Goal: Task Accomplishment & Management: Use online tool/utility

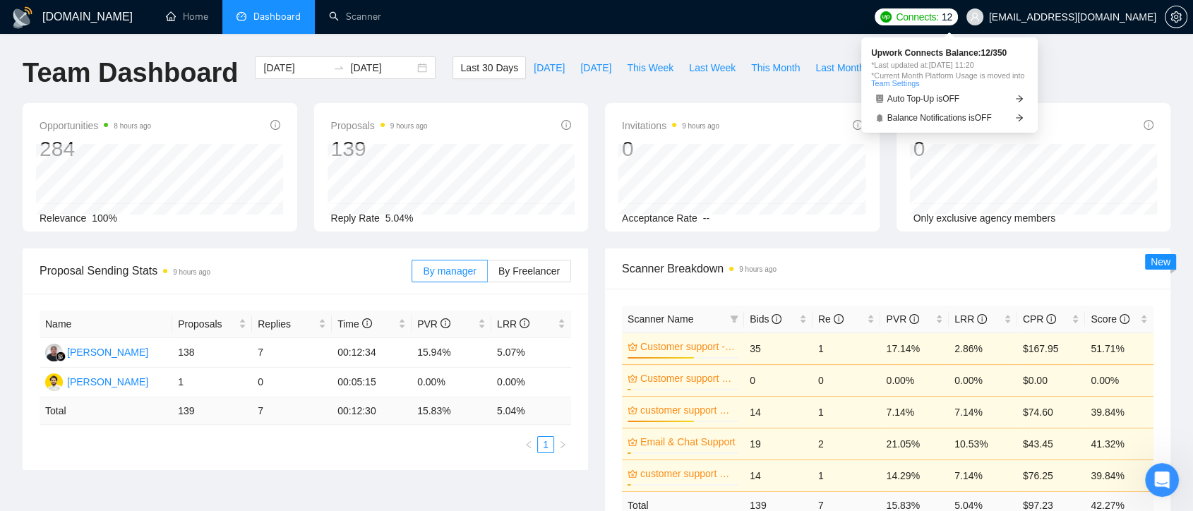
click at [1048, 17] on span "[EMAIL_ADDRESS][DOMAIN_NAME]" at bounding box center [1072, 17] width 167 height 0
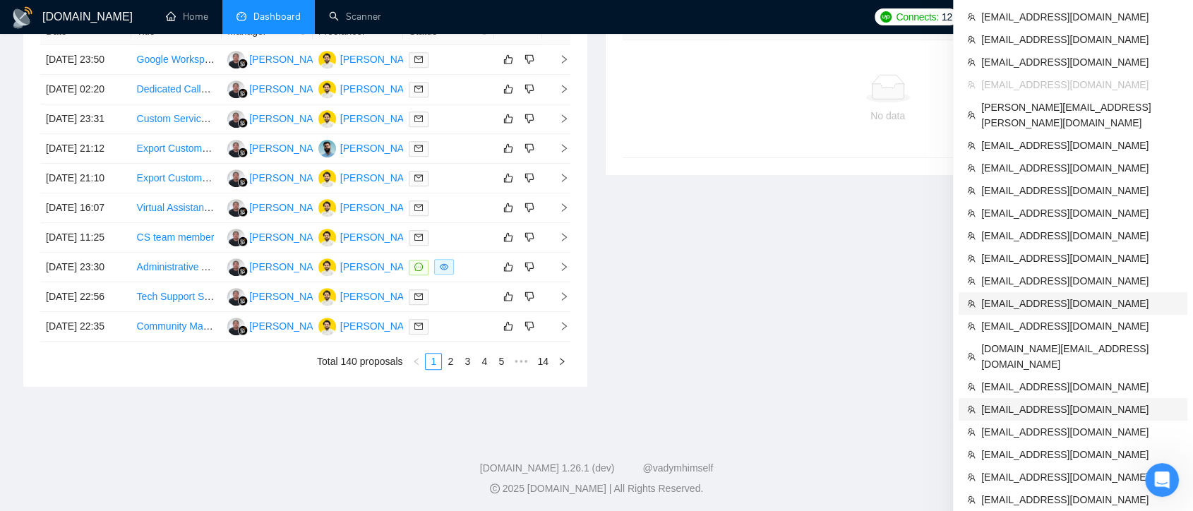
scroll to position [549, 0]
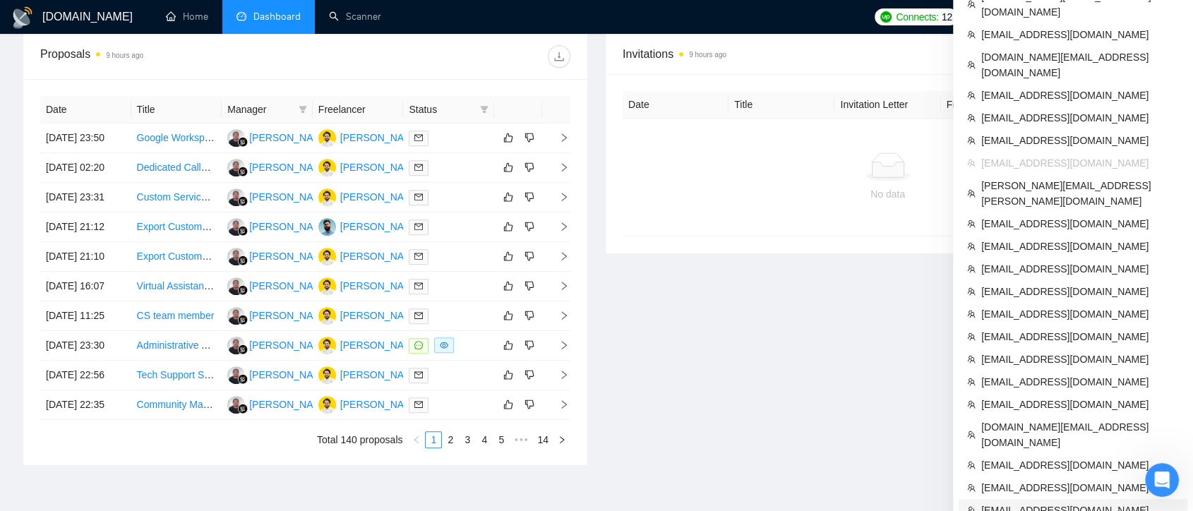
click at [1068, 503] on span "[EMAIL_ADDRESS][DOMAIN_NAME]" at bounding box center [1081, 511] width 198 height 16
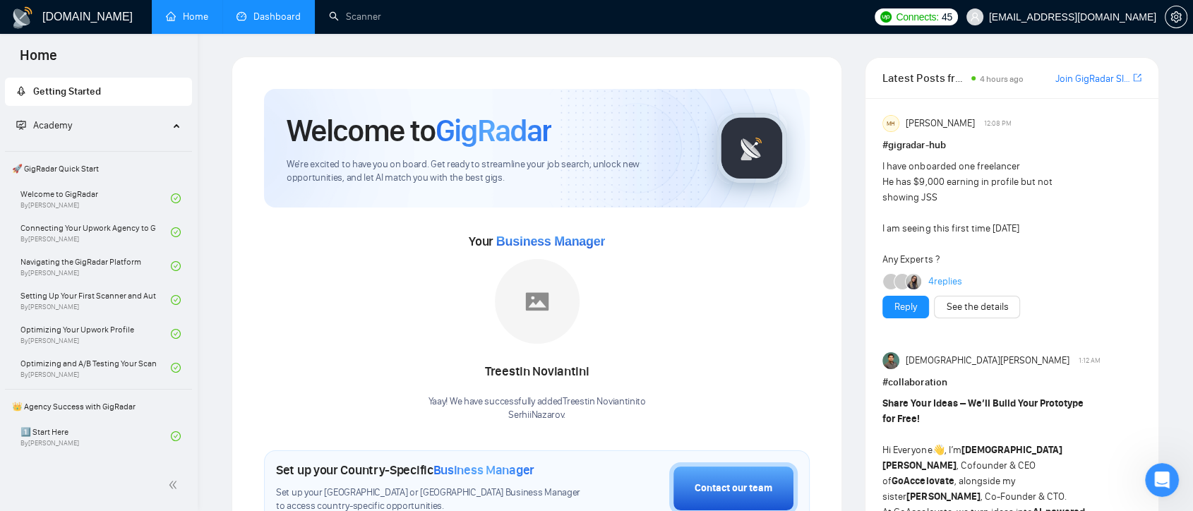
click at [255, 23] on link "Dashboard" at bounding box center [269, 17] width 64 height 12
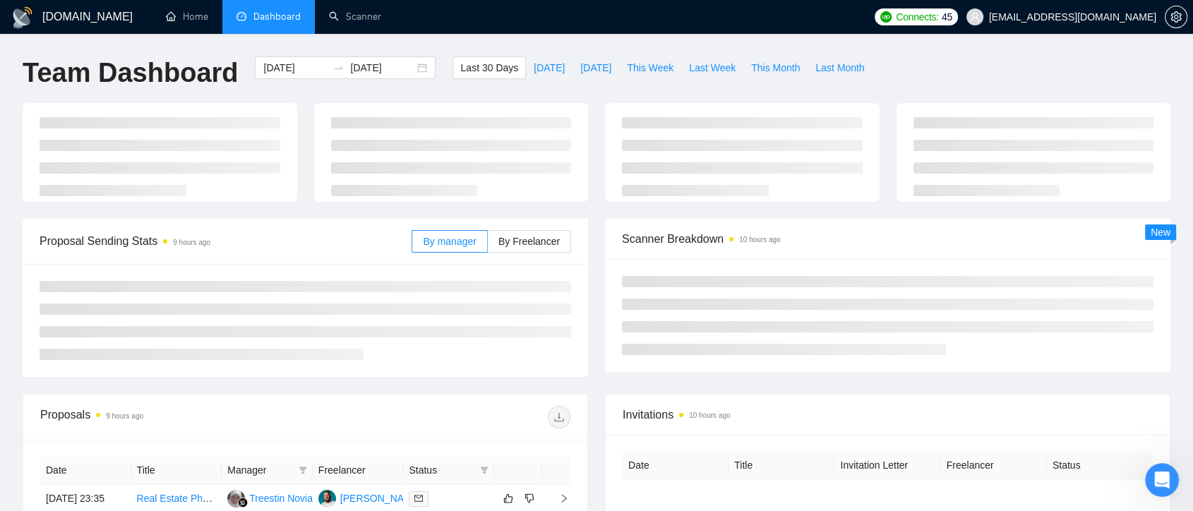
type input "[DATE]"
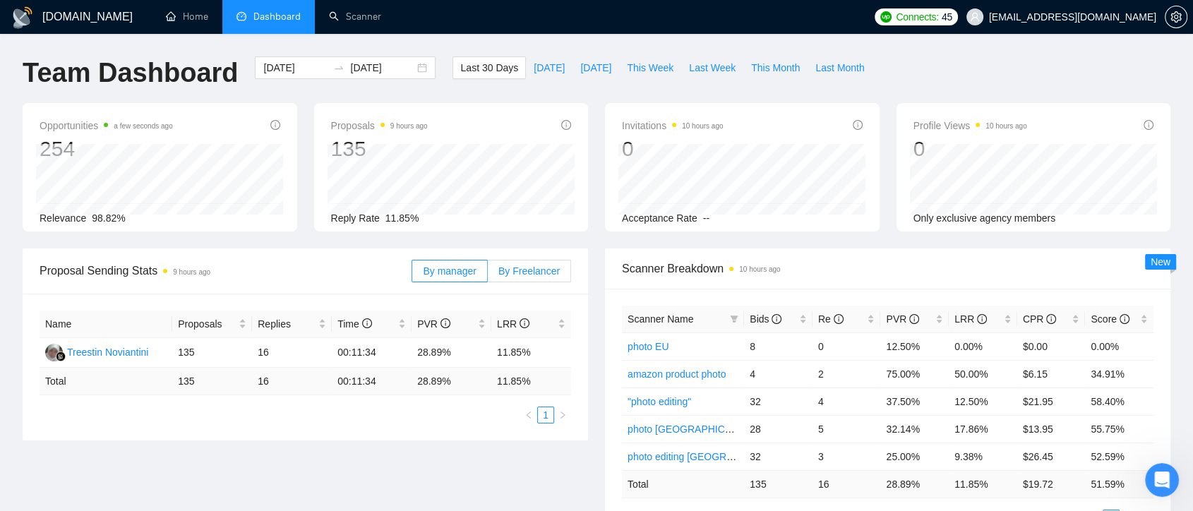
scroll to position [78, 0]
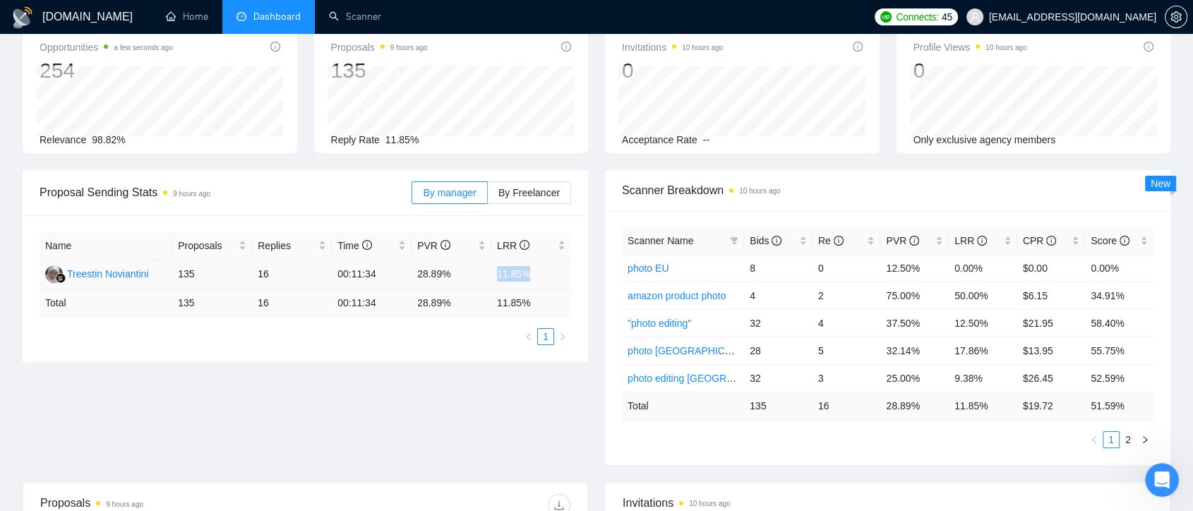
drag, startPoint x: 489, startPoint y: 275, endPoint x: 542, endPoint y: 270, distance: 53.8
click at [542, 270] on tr "Treestin Noviantini 135 16 00:11:34 28.89% 11.85%" at bounding box center [306, 275] width 532 height 30
click at [316, 378] on div "Proposal Sending Stats 9 hours ago By manager By Freelancer Name Proposals Repl…" at bounding box center [596, 326] width 1165 height 312
drag, startPoint x: 274, startPoint y: 276, endPoint x: 254, endPoint y: 273, distance: 20.1
click at [254, 273] on td "16" at bounding box center [292, 275] width 80 height 30
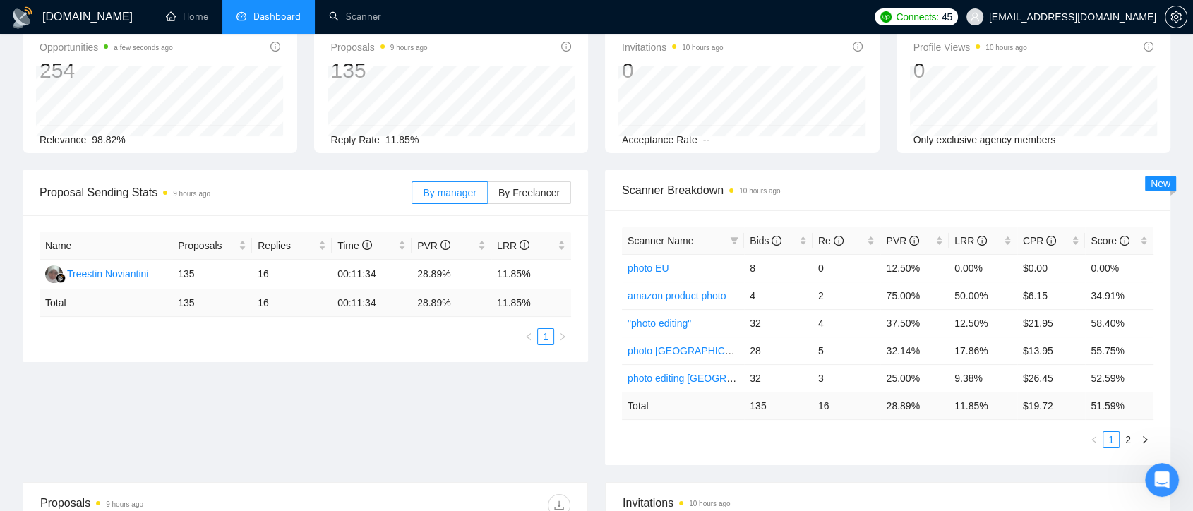
click at [330, 416] on div "Proposal Sending Stats 9 hours ago By manager By Freelancer Name Proposals Repl…" at bounding box center [596, 326] width 1165 height 312
drag, startPoint x: 271, startPoint y: 275, endPoint x: 235, endPoint y: 275, distance: 36.0
click at [235, 275] on tr "Treestin Noviantini 135 16 00:11:34 28.89% 11.85%" at bounding box center [306, 275] width 532 height 30
click at [287, 277] on td "16" at bounding box center [292, 275] width 80 height 30
click at [360, 15] on link "Scanner" at bounding box center [355, 17] width 52 height 12
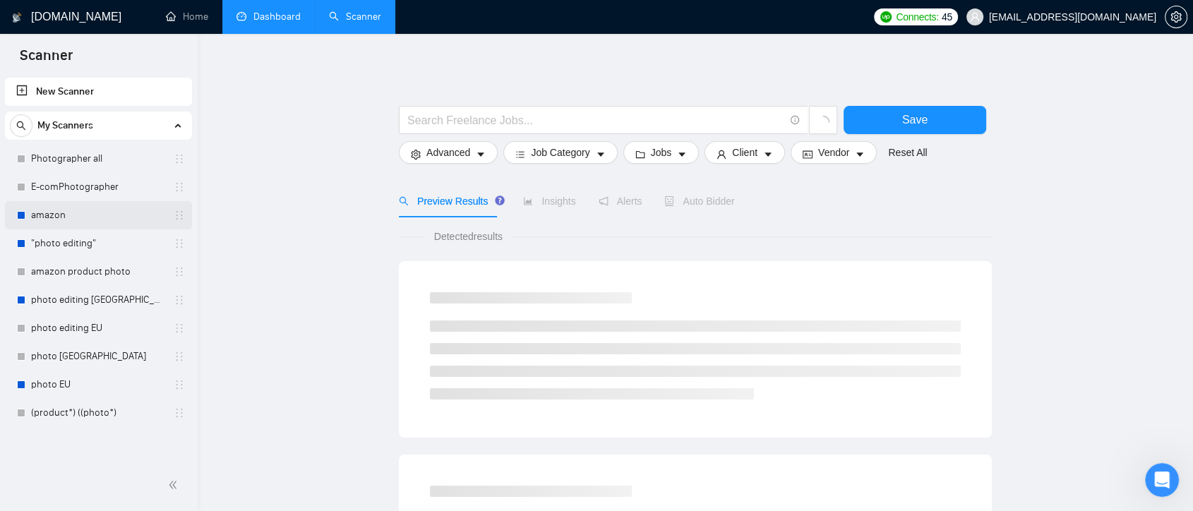
click at [96, 218] on link "amazon" at bounding box center [98, 215] width 134 height 28
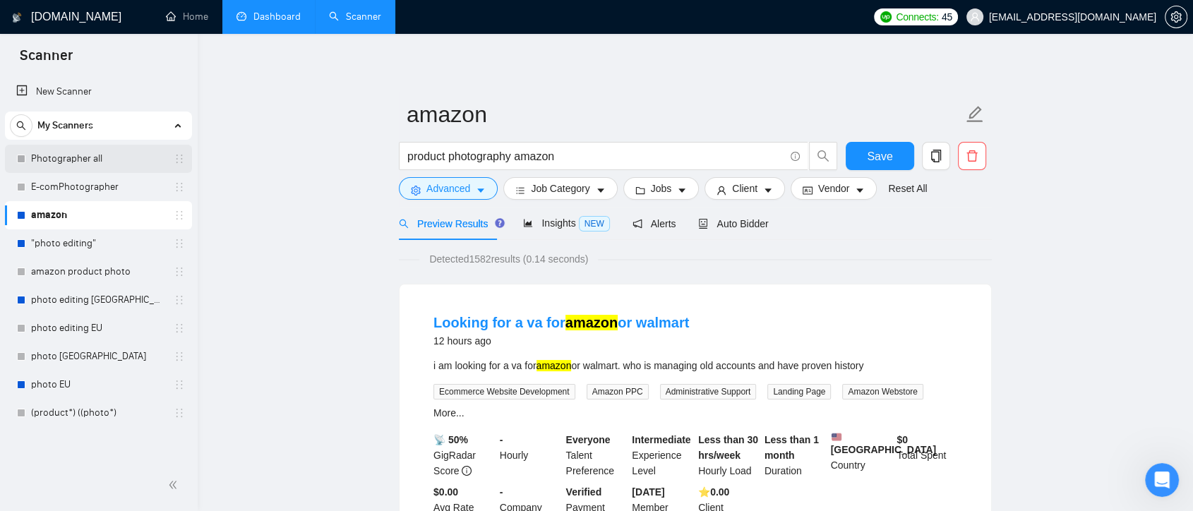
click at [98, 157] on link "Photographer all" at bounding box center [98, 159] width 134 height 28
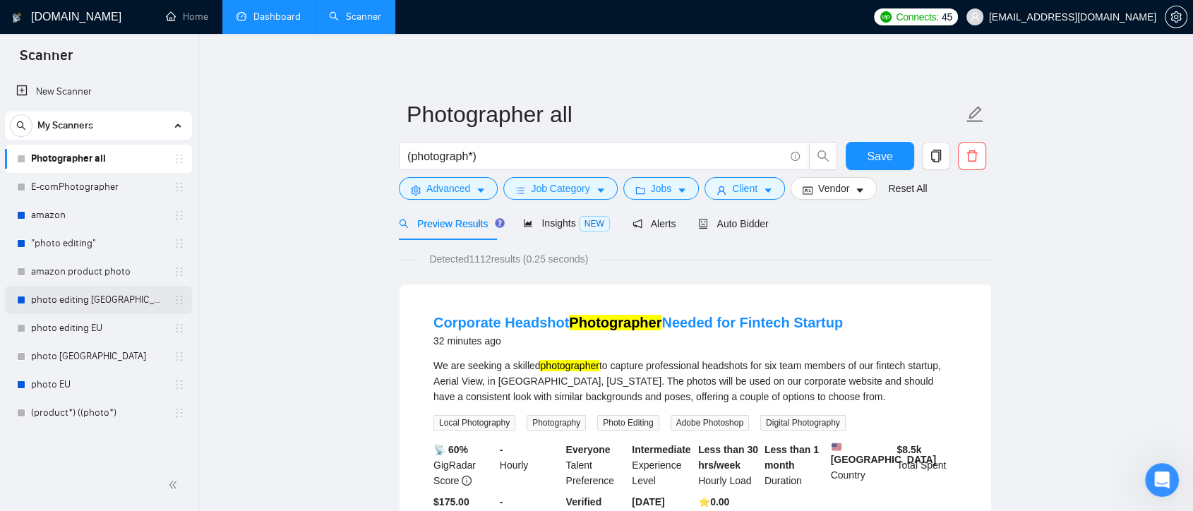
click at [113, 303] on link "photo editing USA" at bounding box center [98, 300] width 134 height 28
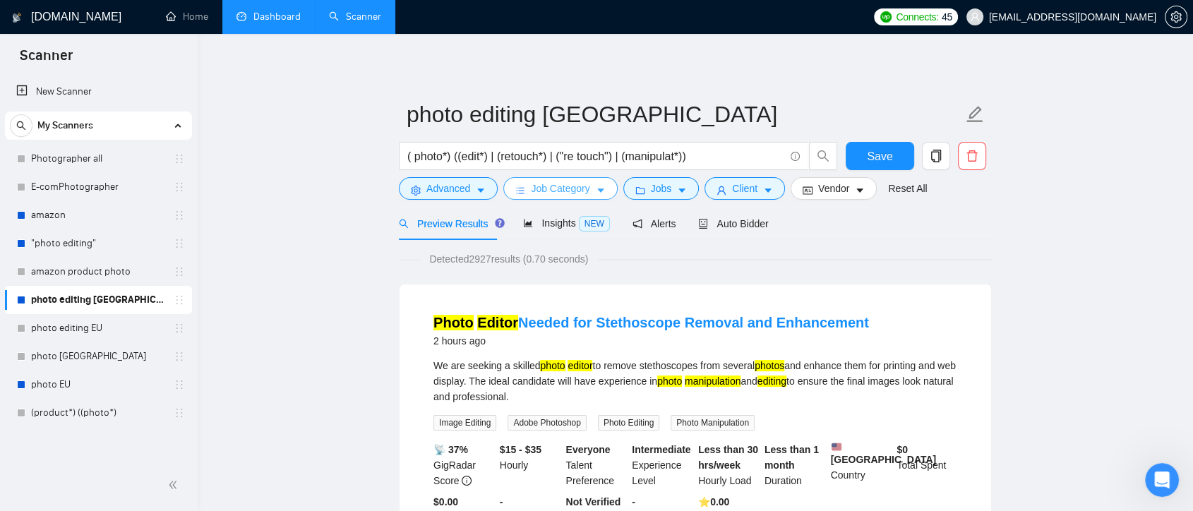
click at [552, 193] on span "Job Category" at bounding box center [560, 189] width 59 height 16
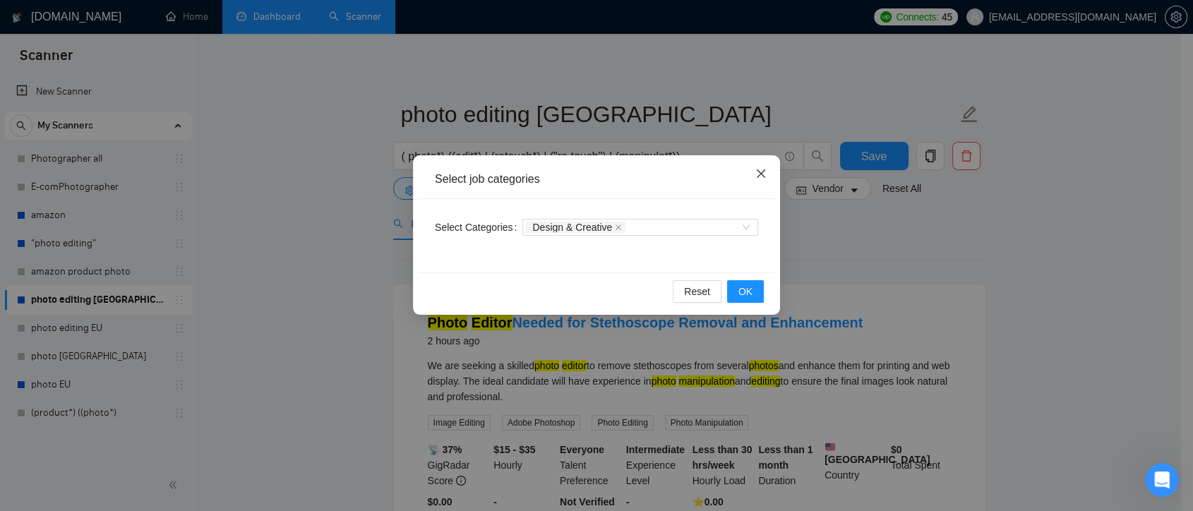
click at [760, 179] on icon "close" at bounding box center [761, 173] width 11 height 11
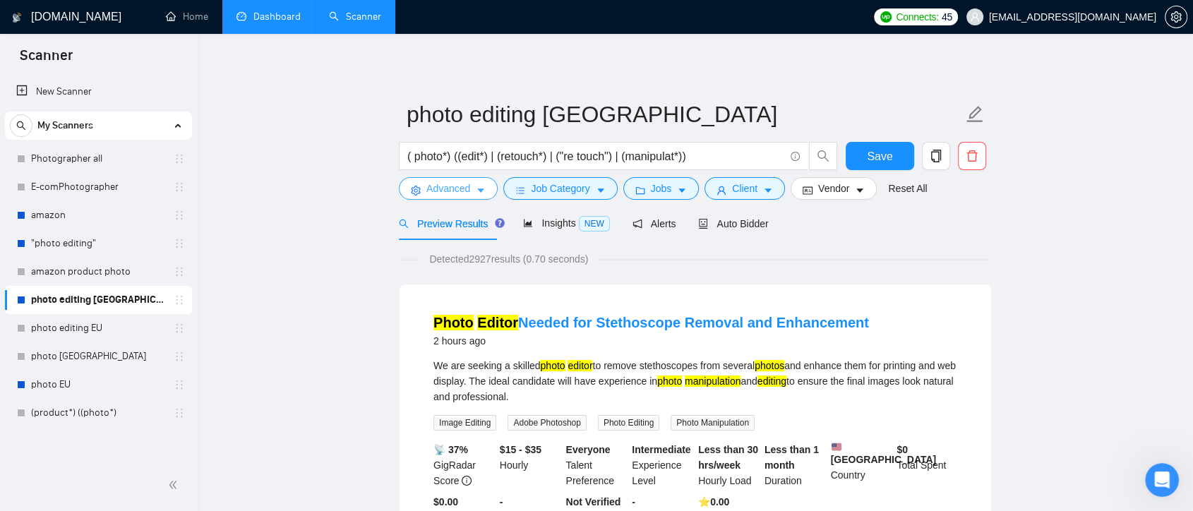
click at [441, 200] on form "photo editing USA ( photo*) ((edit*) | (retouch*) | ("re touch") | (manipulat*)…" at bounding box center [695, 149] width 593 height 115
click at [446, 194] on span "Advanced" at bounding box center [449, 189] width 44 height 16
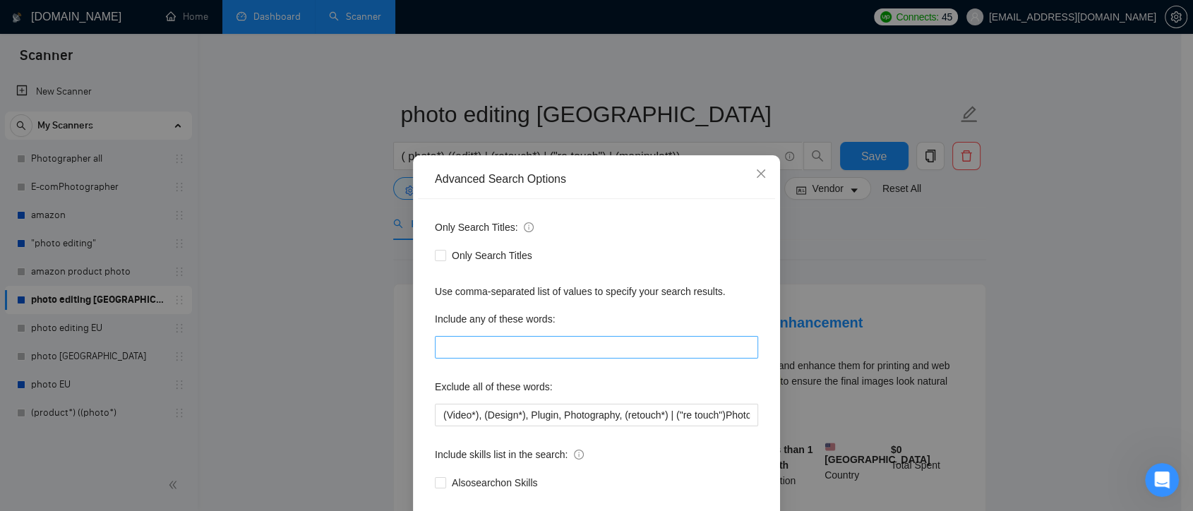
scroll to position [76, 0]
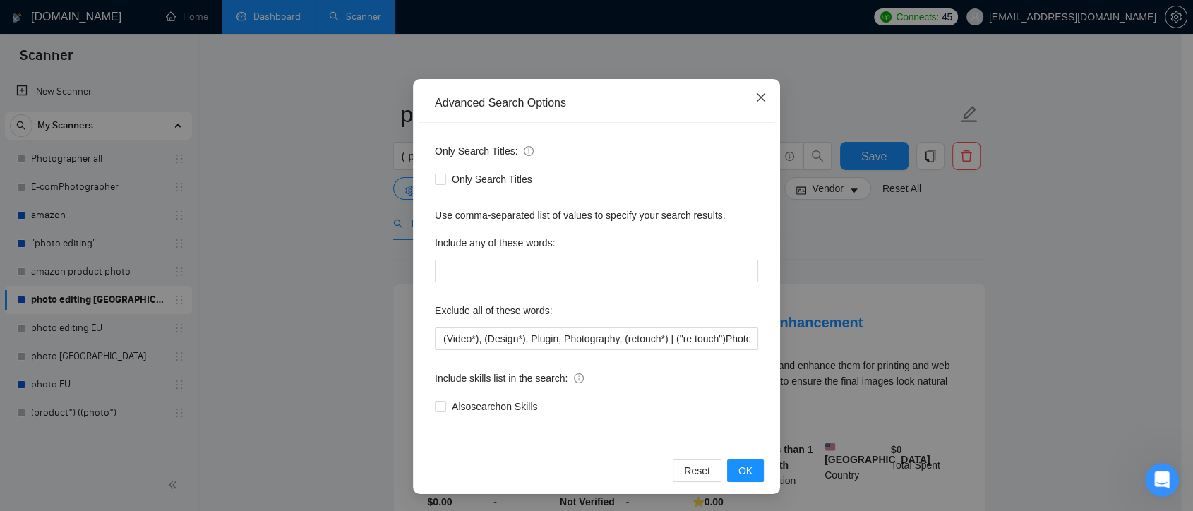
click at [757, 95] on icon "close" at bounding box center [761, 97] width 8 height 8
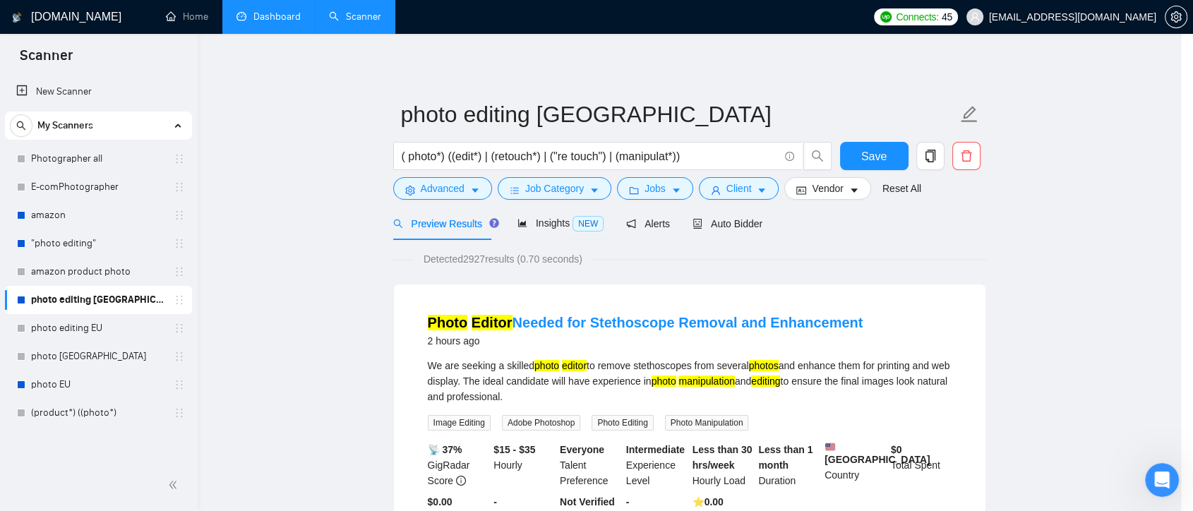
scroll to position [6, 0]
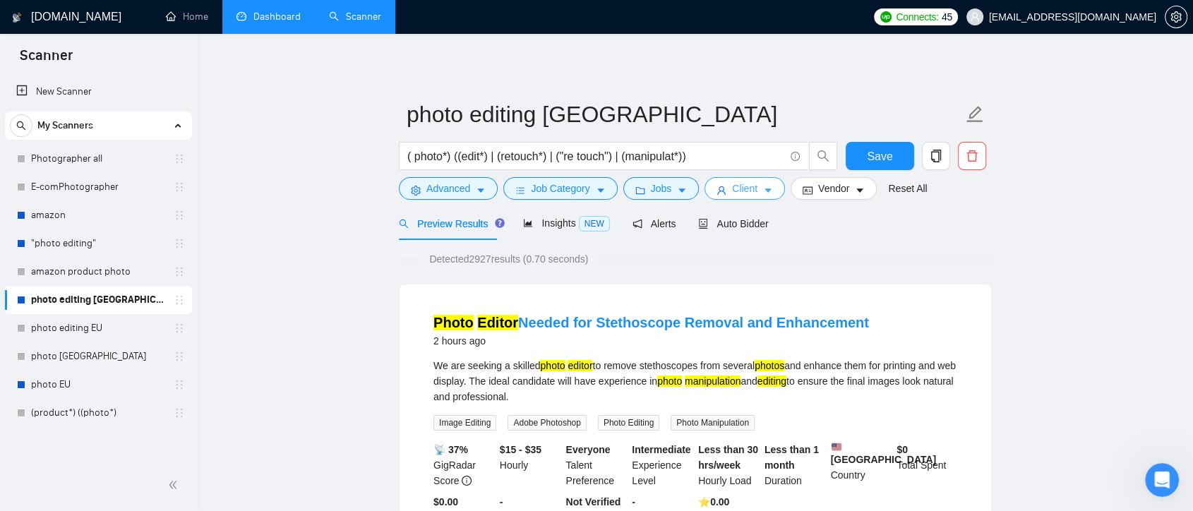
click at [751, 182] on span "Client" at bounding box center [744, 189] width 25 height 16
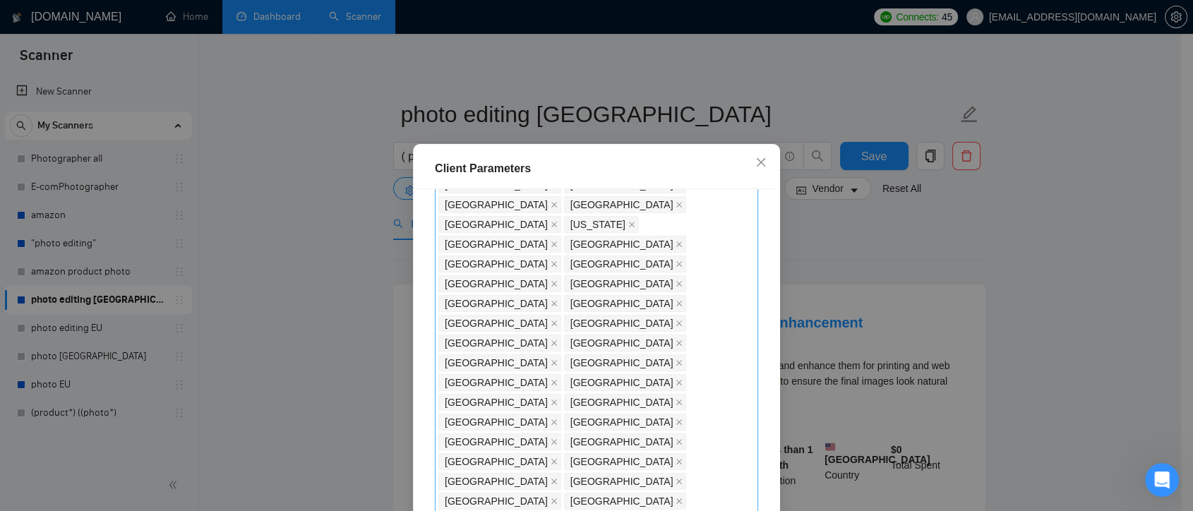
scroll to position [0, 0]
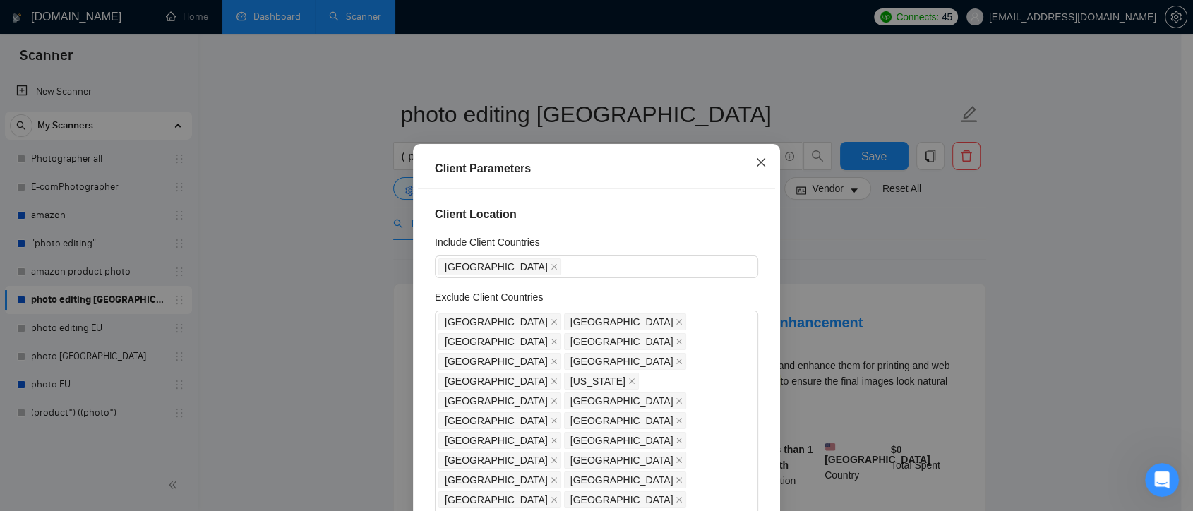
click at [756, 164] on icon "close" at bounding box center [761, 162] width 11 height 11
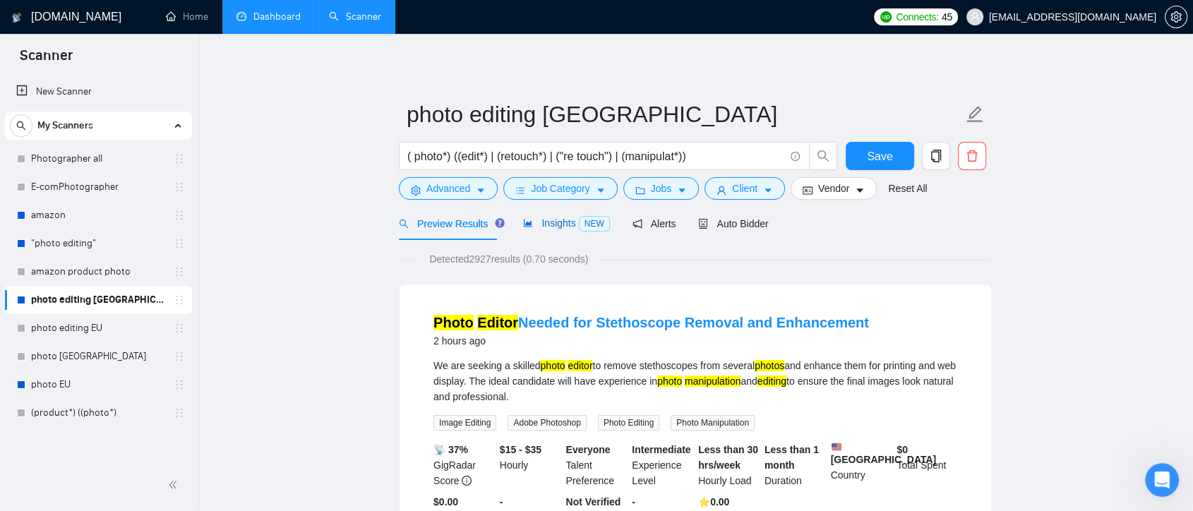
click at [549, 230] on div "Insights NEW" at bounding box center [566, 223] width 86 height 16
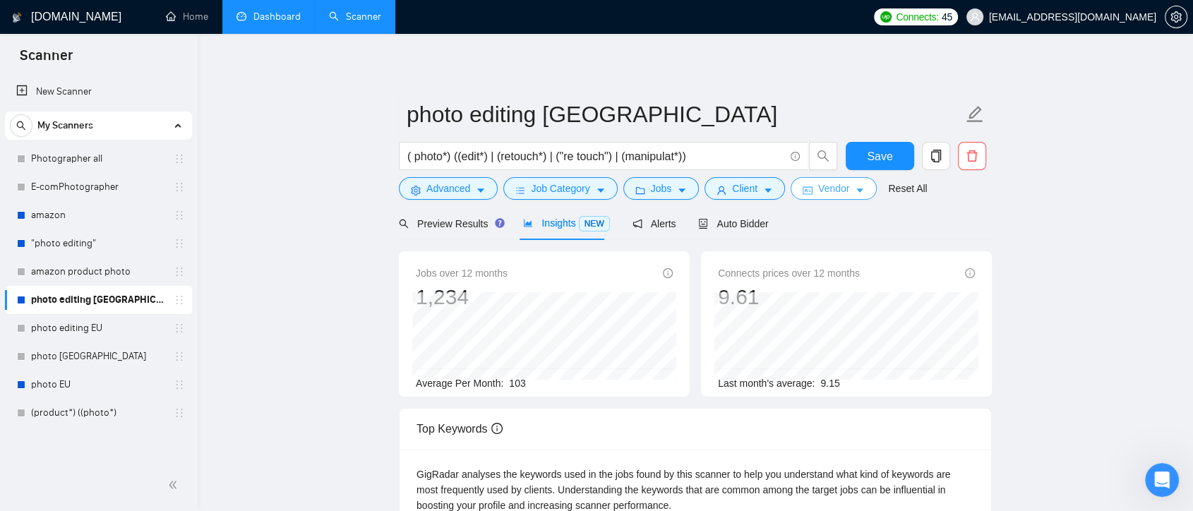
click at [829, 195] on span "Vendor" at bounding box center [833, 189] width 31 height 16
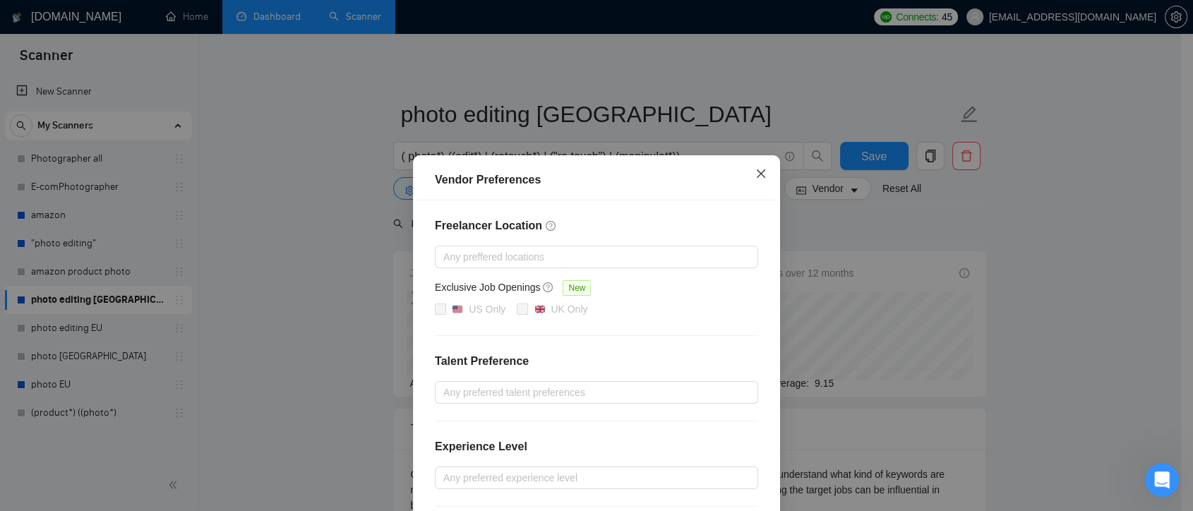
drag, startPoint x: 757, startPoint y: 172, endPoint x: 759, endPoint y: 190, distance: 17.8
click at [757, 172] on icon "close" at bounding box center [761, 173] width 8 height 8
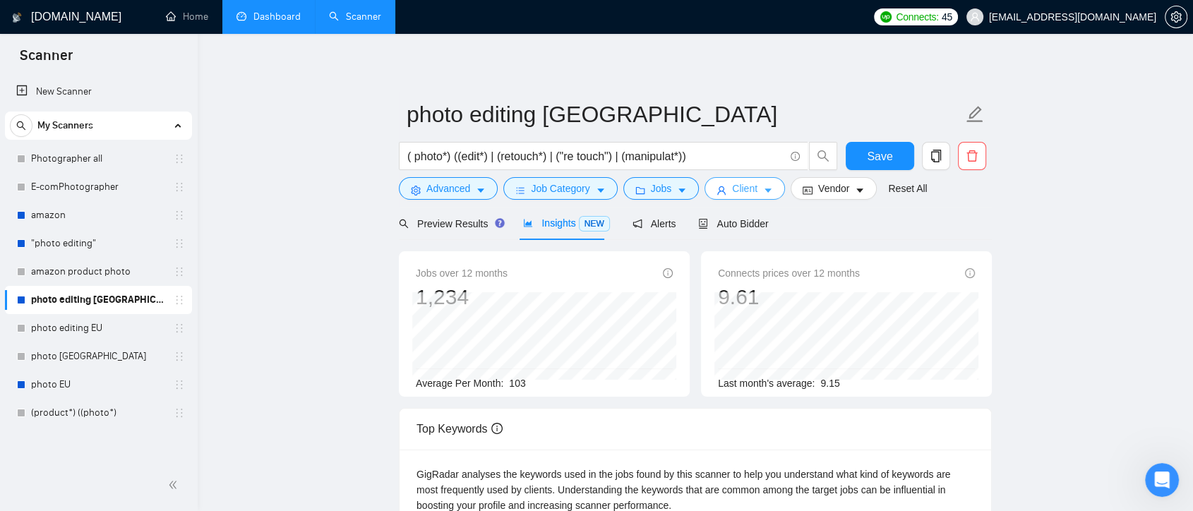
click at [756, 184] on button "Client" at bounding box center [745, 188] width 81 height 23
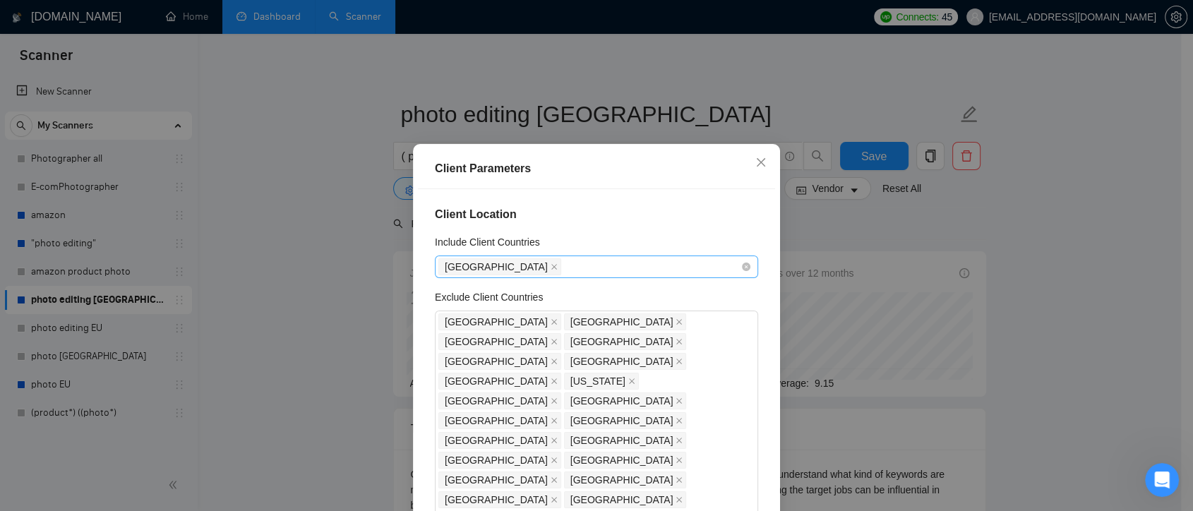
click at [558, 264] on div "[GEOGRAPHIC_DATA]" at bounding box center [590, 267] width 302 height 20
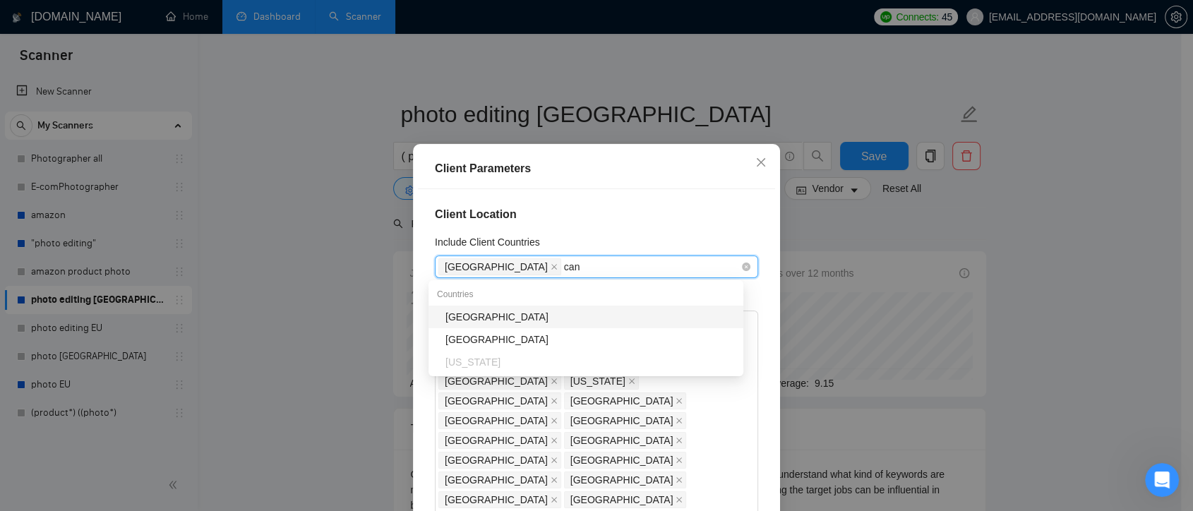
type input "cana"
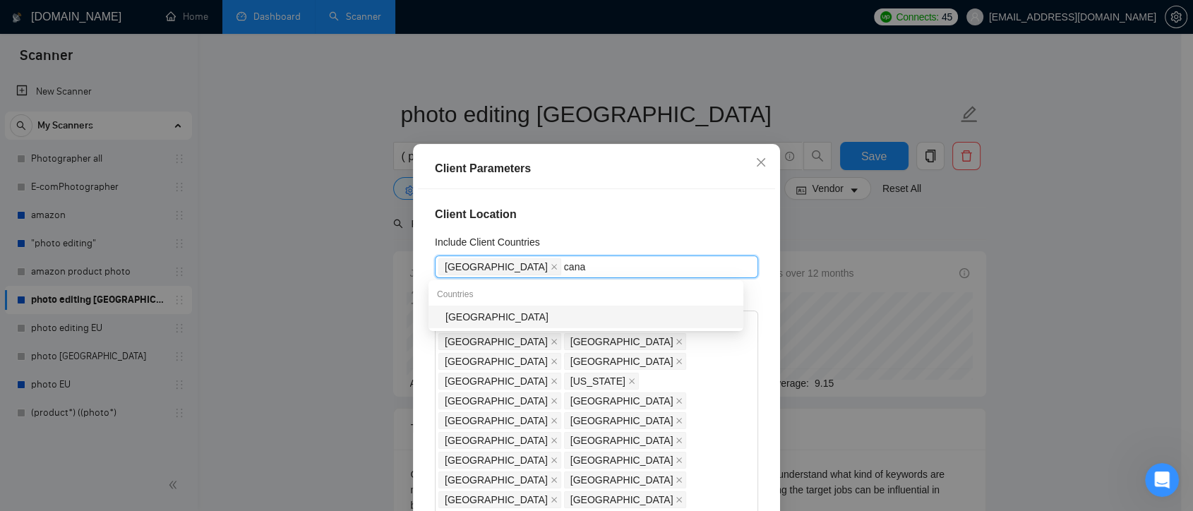
click at [559, 314] on div "[GEOGRAPHIC_DATA]" at bounding box center [591, 317] width 290 height 16
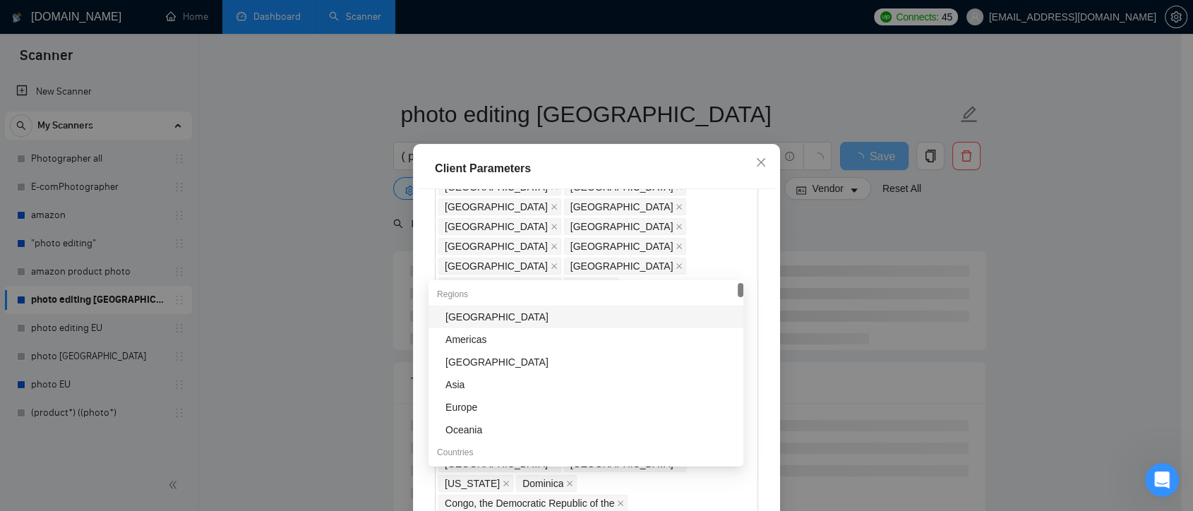
scroll to position [785, 0]
click at [755, 381] on div "Client Location Include Client Countries United States Canada Exclude Client Co…" at bounding box center [596, 368] width 357 height 358
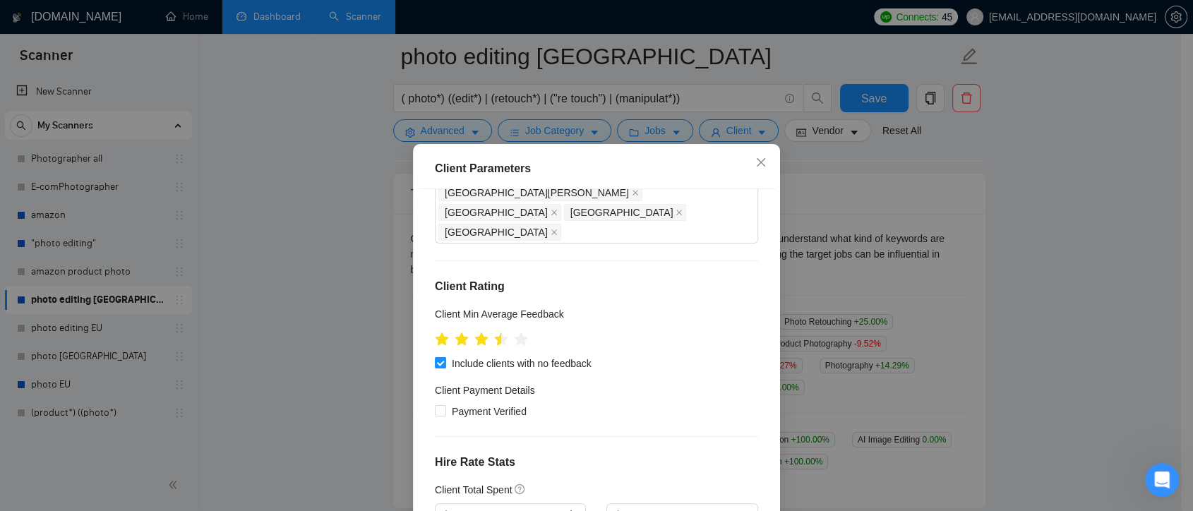
scroll to position [97, 0]
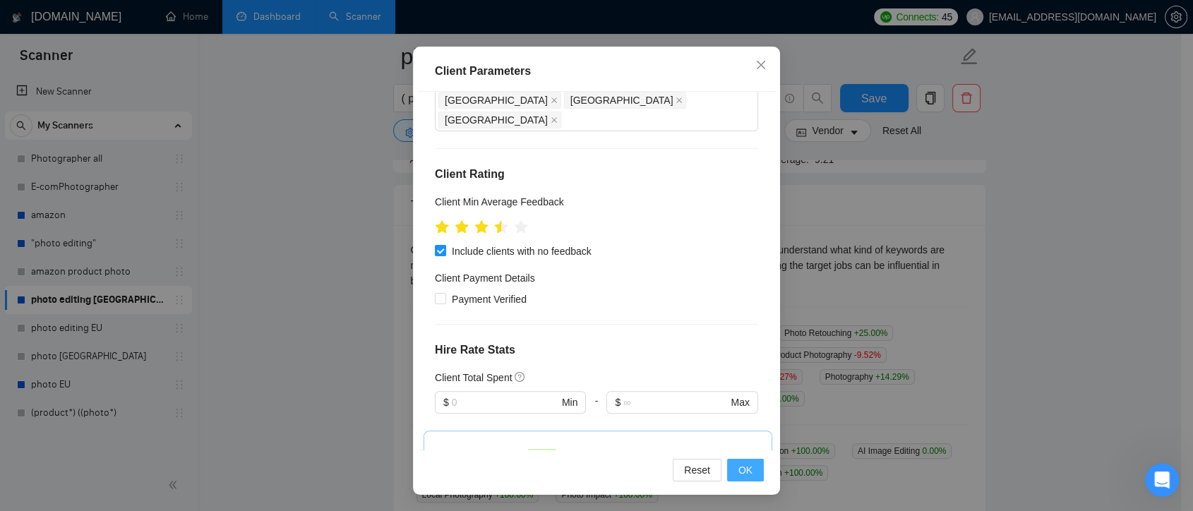
click at [741, 463] on span "OK" at bounding box center [746, 471] width 14 height 16
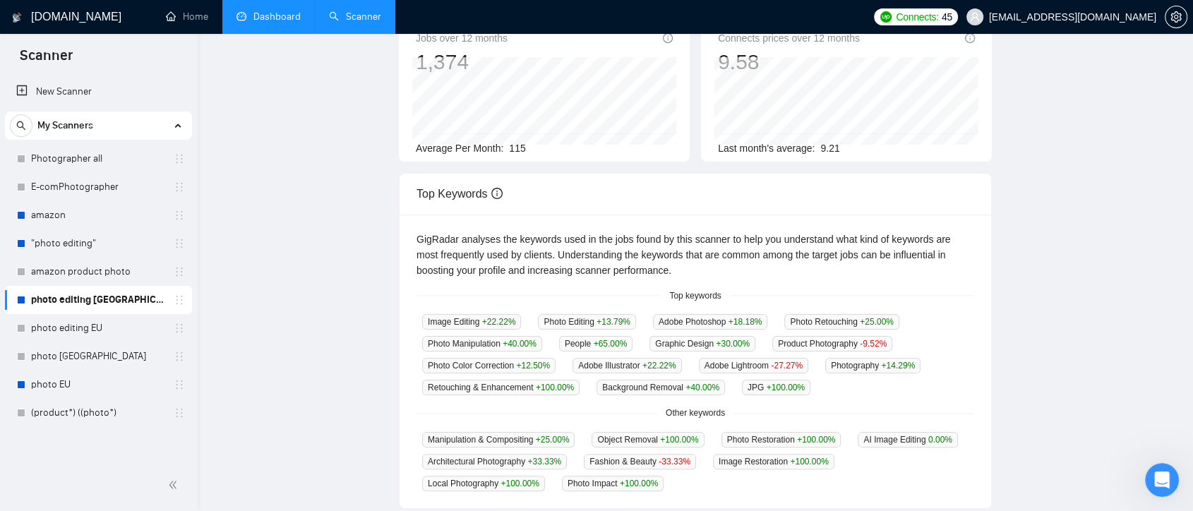
scroll to position [0, 0]
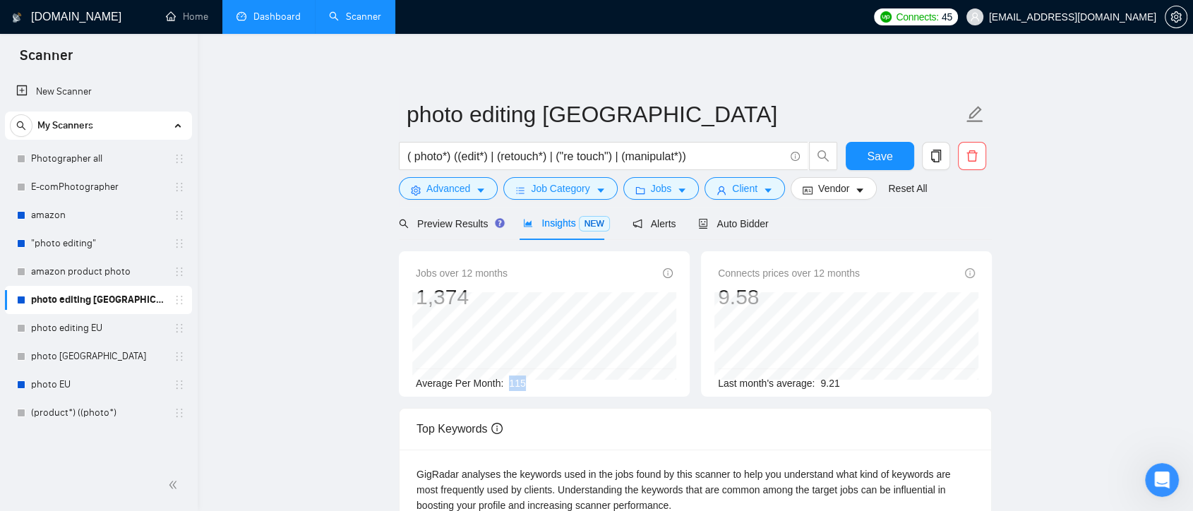
drag, startPoint x: 529, startPoint y: 382, endPoint x: 501, endPoint y: 380, distance: 27.6
click at [501, 380] on div "Average Per Month: 115" at bounding box center [544, 384] width 257 height 16
click at [552, 387] on div "Average Per Month: 115" at bounding box center [544, 384] width 257 height 16
click at [744, 220] on span "Auto Bidder" at bounding box center [733, 223] width 70 height 11
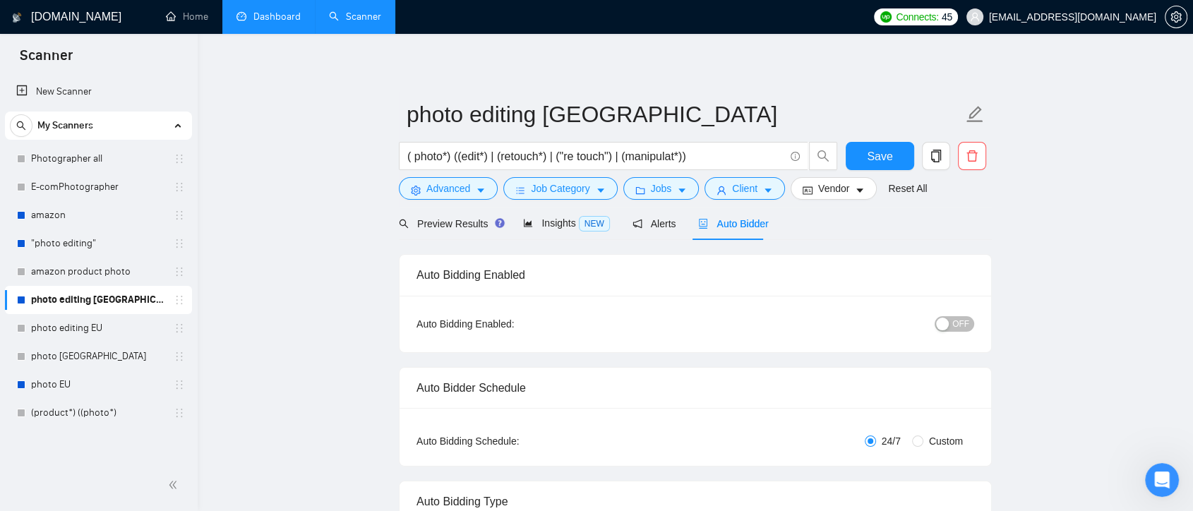
checkbox input "true"
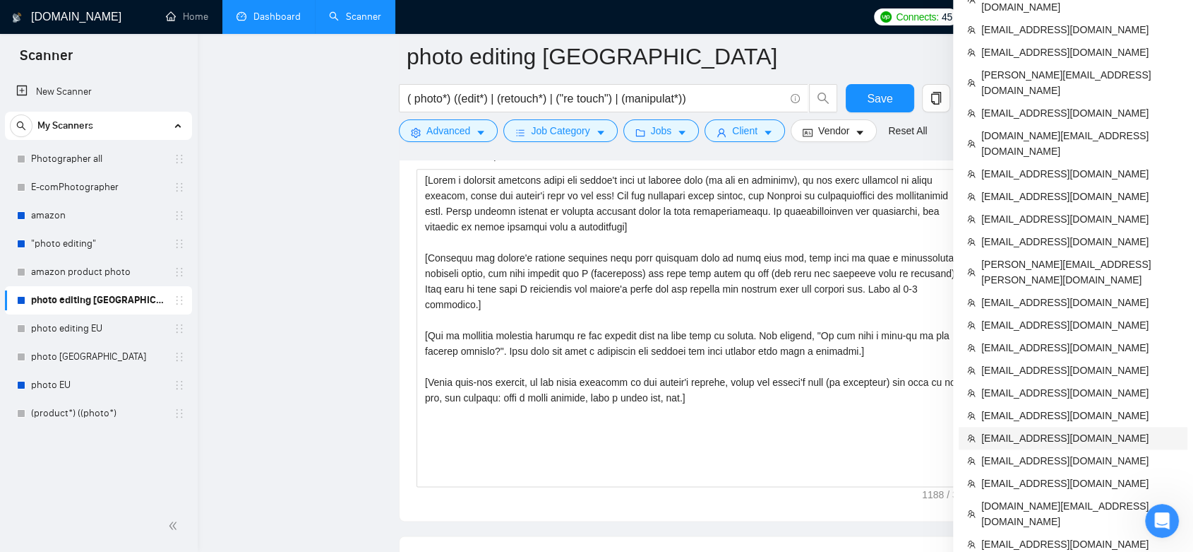
scroll to position [1804, 0]
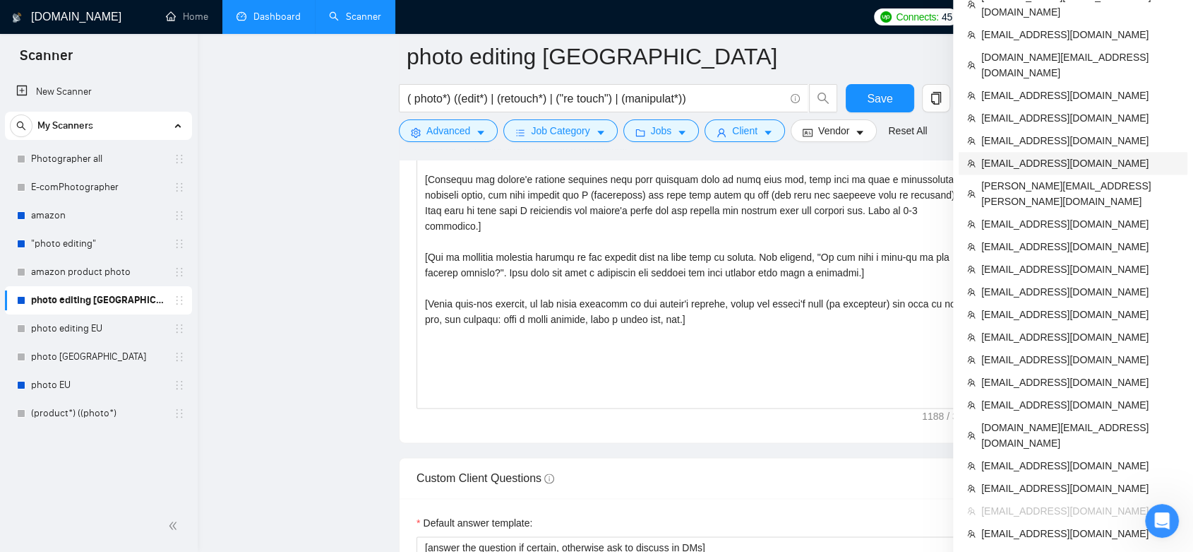
click at [1044, 155] on span "[EMAIL_ADDRESS][DOMAIN_NAME]" at bounding box center [1081, 163] width 198 height 16
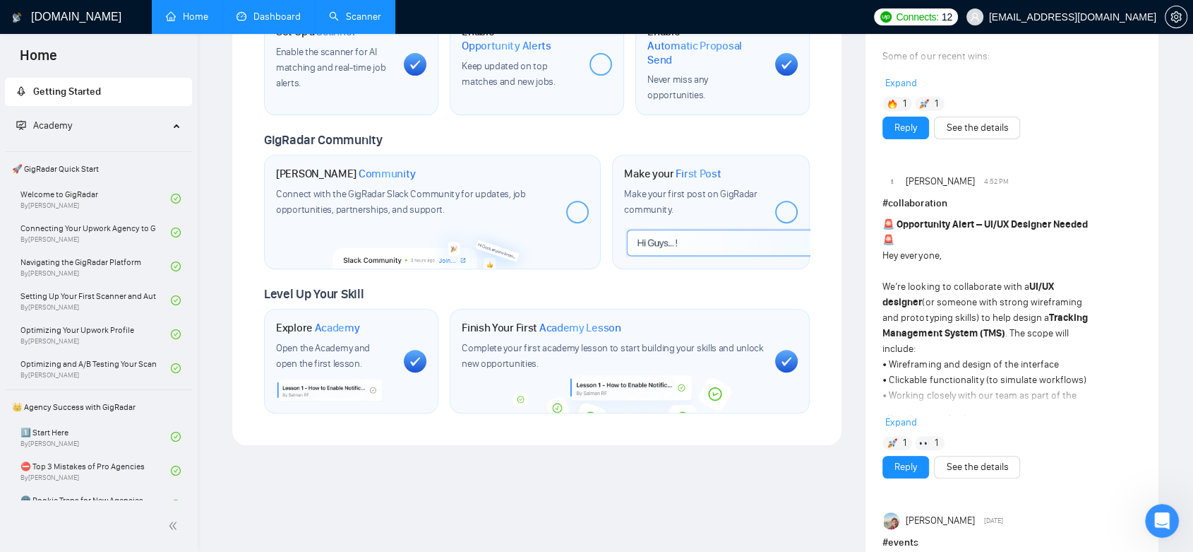
scroll to position [559, 0]
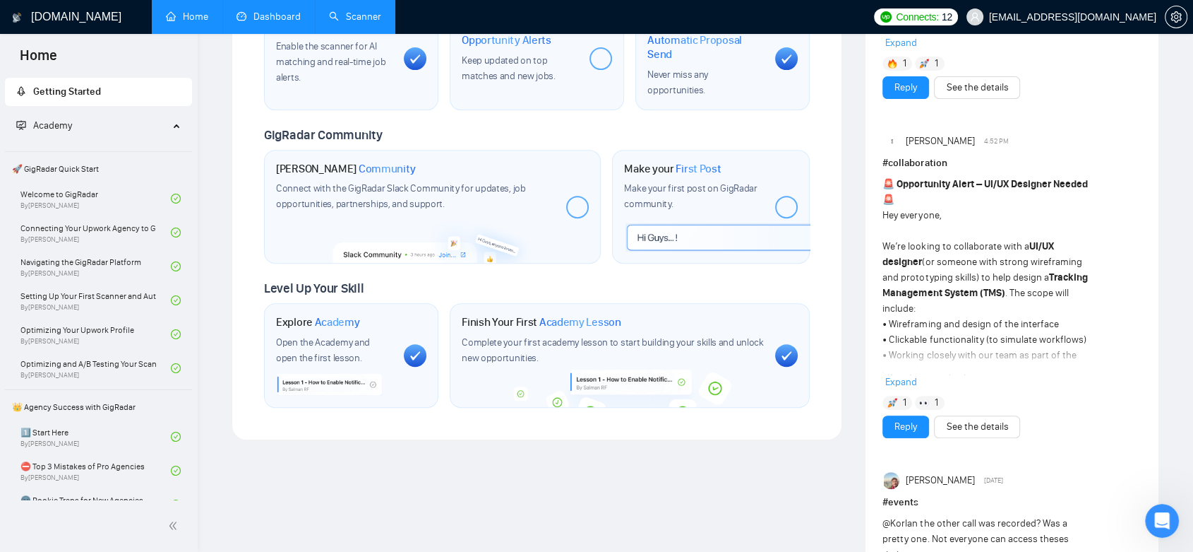
click at [272, 13] on link "Dashboard" at bounding box center [269, 17] width 64 height 12
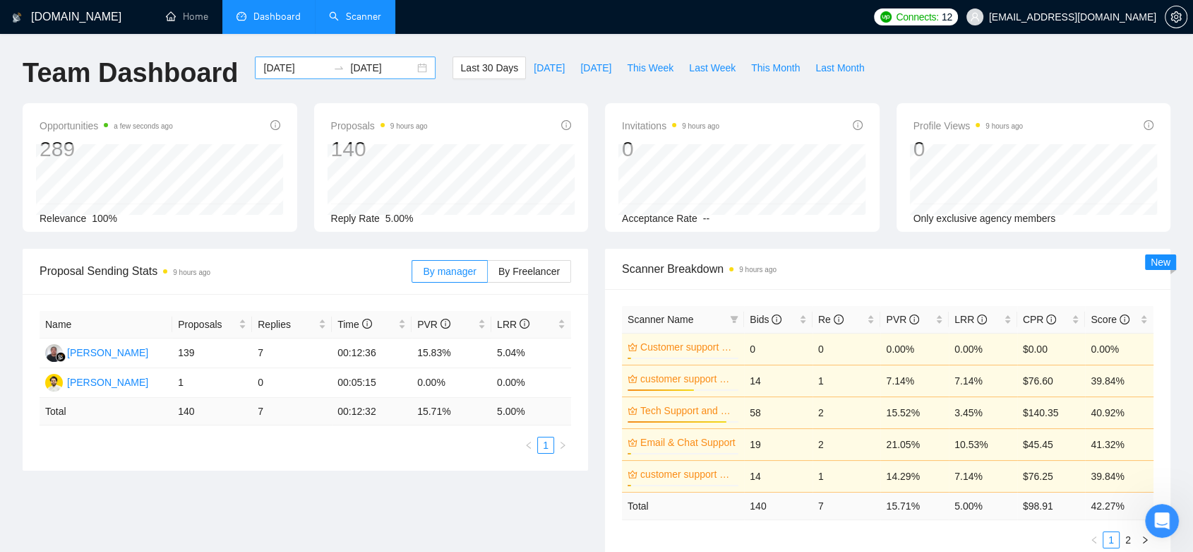
click at [288, 66] on input "[DATE]" at bounding box center [295, 68] width 64 height 16
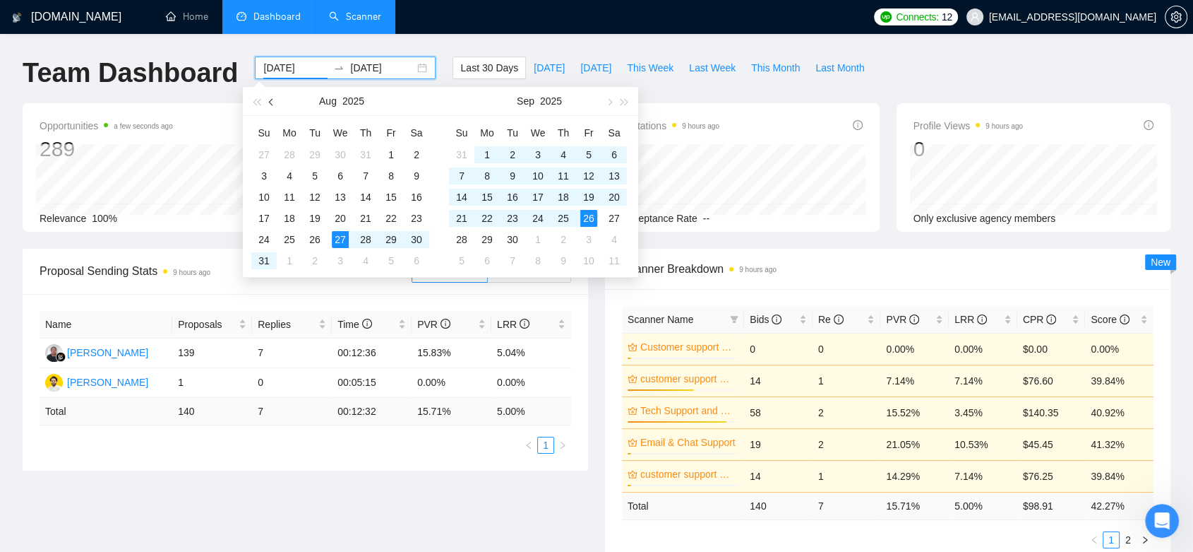
click at [274, 105] on button "button" at bounding box center [272, 101] width 16 height 28
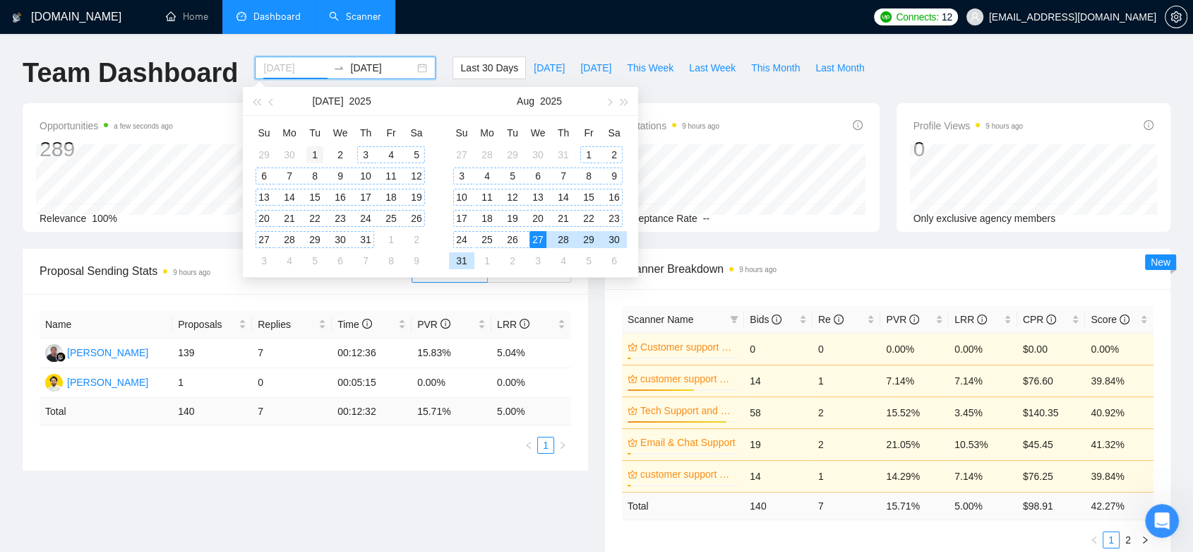
type input "2025-07-01"
click at [309, 156] on div "1" at bounding box center [314, 154] width 17 height 17
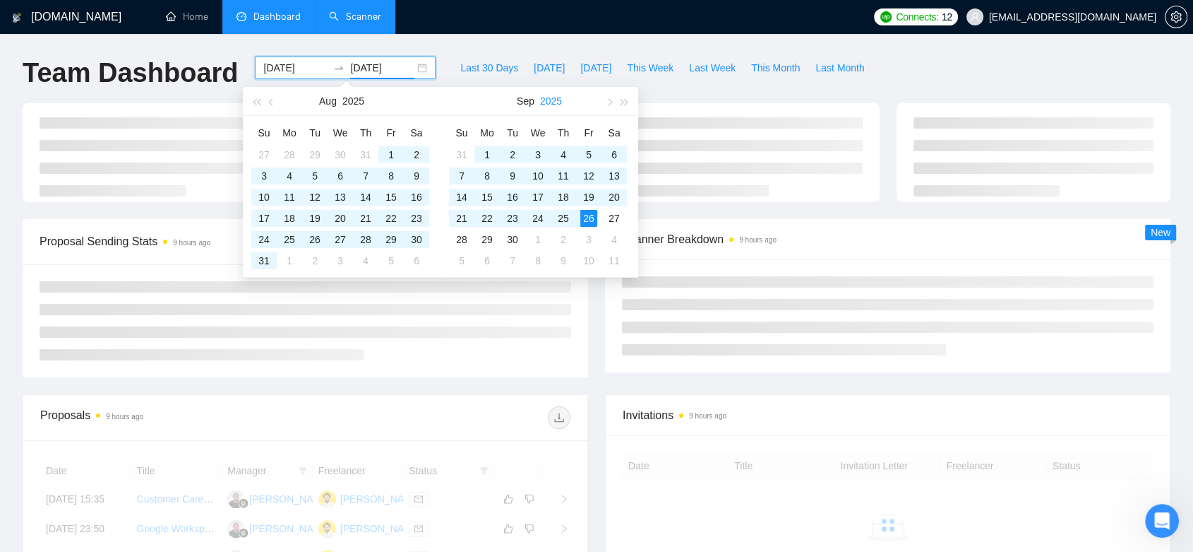
type input "[DATE]"
click at [458, 42] on div "GigRadar.io Home Dashboard Scanner Connects: 12 humayunmirza874@gmail.com Team …" at bounding box center [596, 476] width 1193 height 953
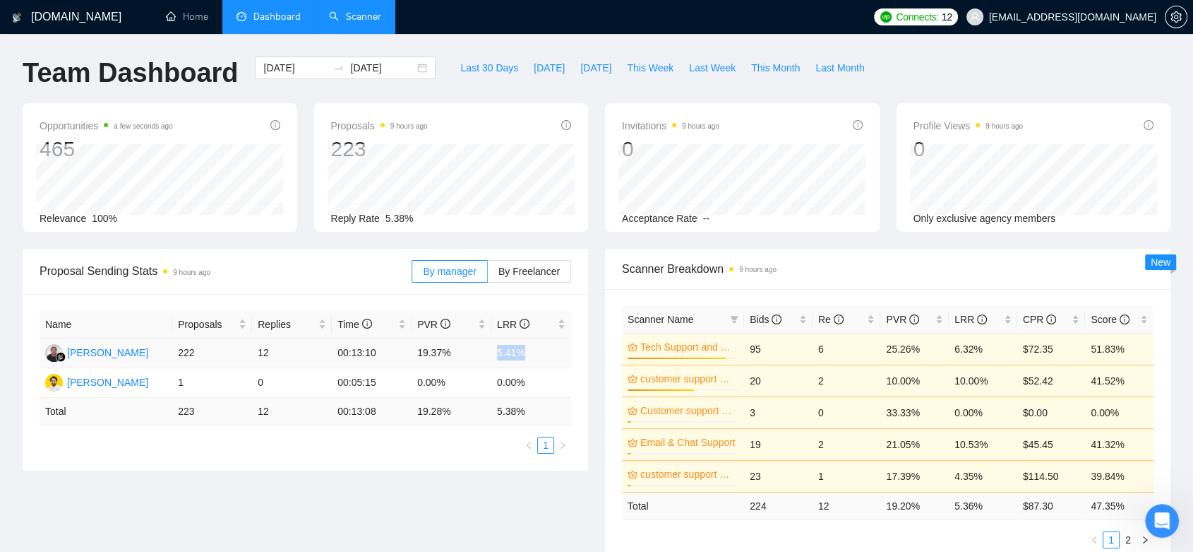
drag, startPoint x: 527, startPoint y: 353, endPoint x: 493, endPoint y: 353, distance: 33.9
click at [493, 353] on td "5.41%" at bounding box center [531, 353] width 80 height 30
copy td "5.41%"
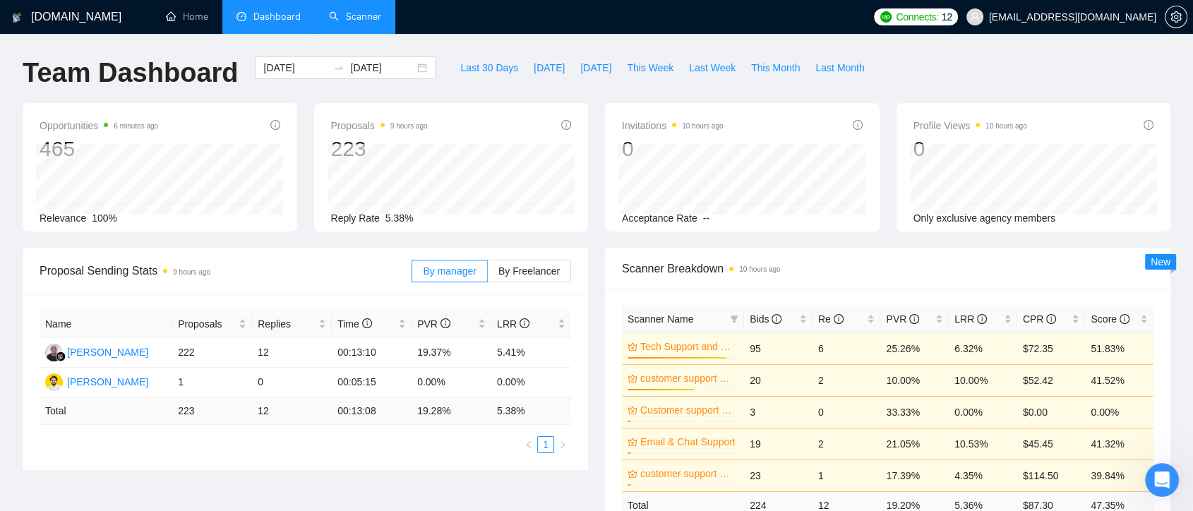
click at [1114, 23] on span "[EMAIL_ADDRESS][DOMAIN_NAME]" at bounding box center [1061, 16] width 207 height 45
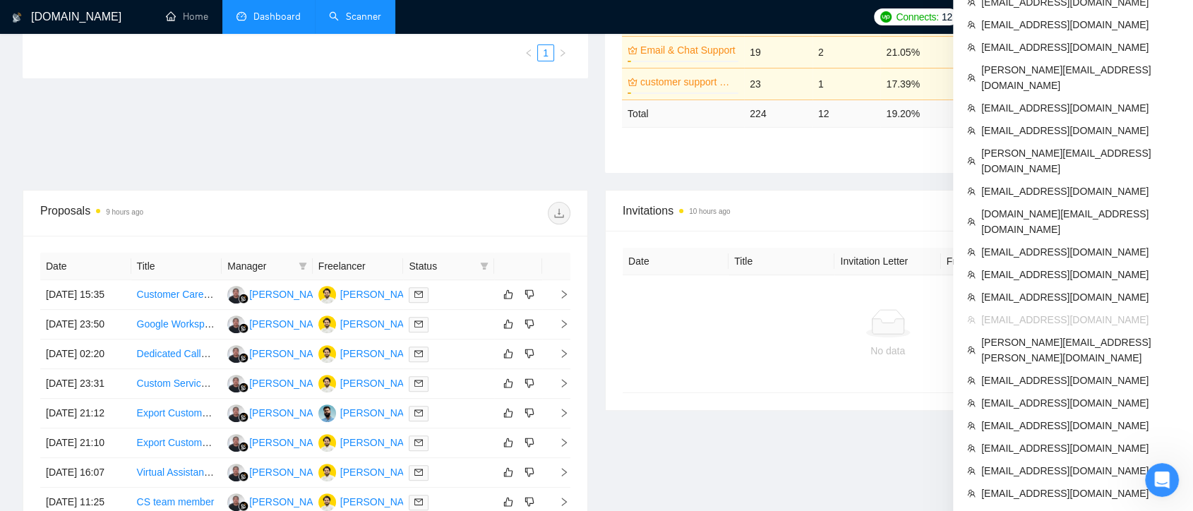
scroll to position [627, 0]
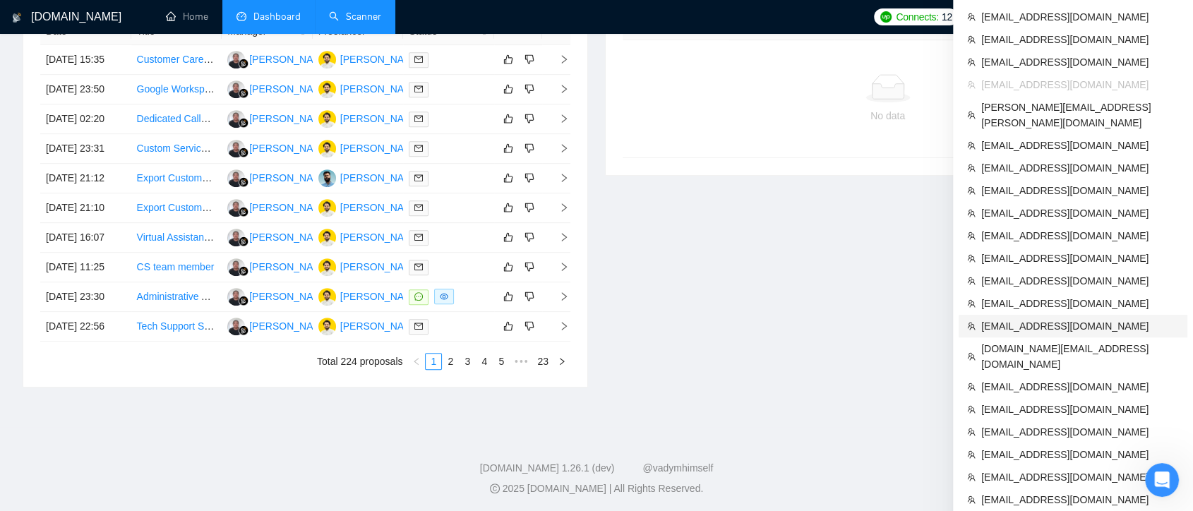
click at [1027, 315] on li "[EMAIL_ADDRESS][DOMAIN_NAME]" at bounding box center [1073, 326] width 229 height 23
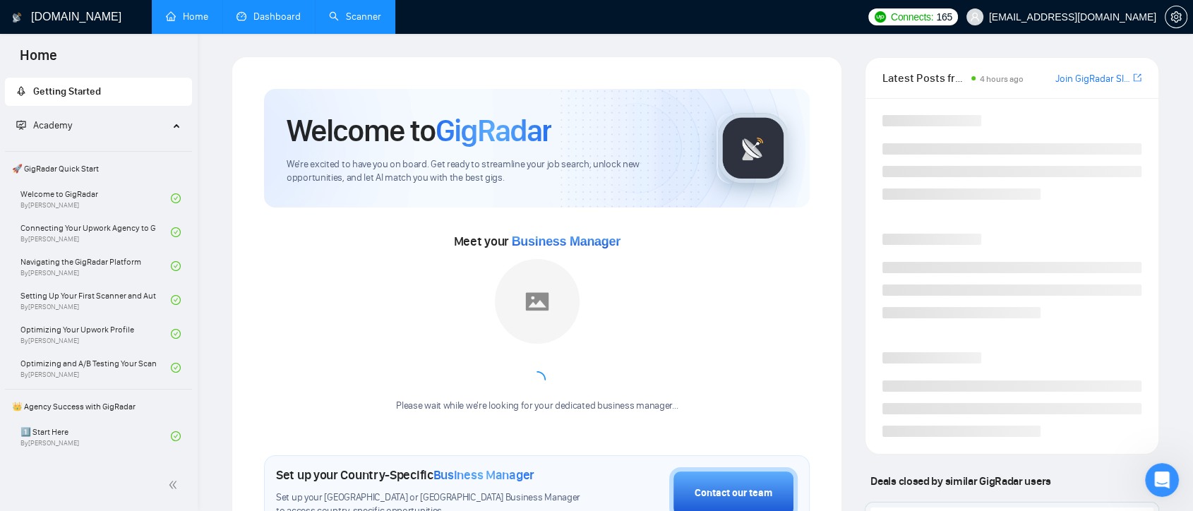
click at [275, 21] on link "Dashboard" at bounding box center [269, 17] width 64 height 12
click at [276, 16] on link "Dashboard" at bounding box center [269, 17] width 64 height 12
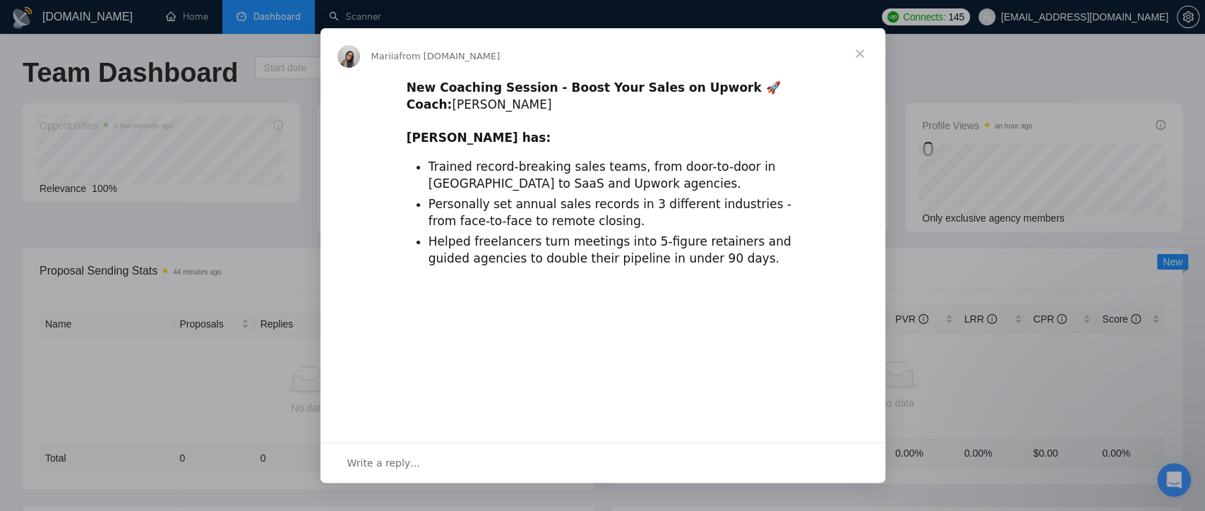
click at [864, 58] on span "Close" at bounding box center [860, 53] width 51 height 51
type input "[DATE]"
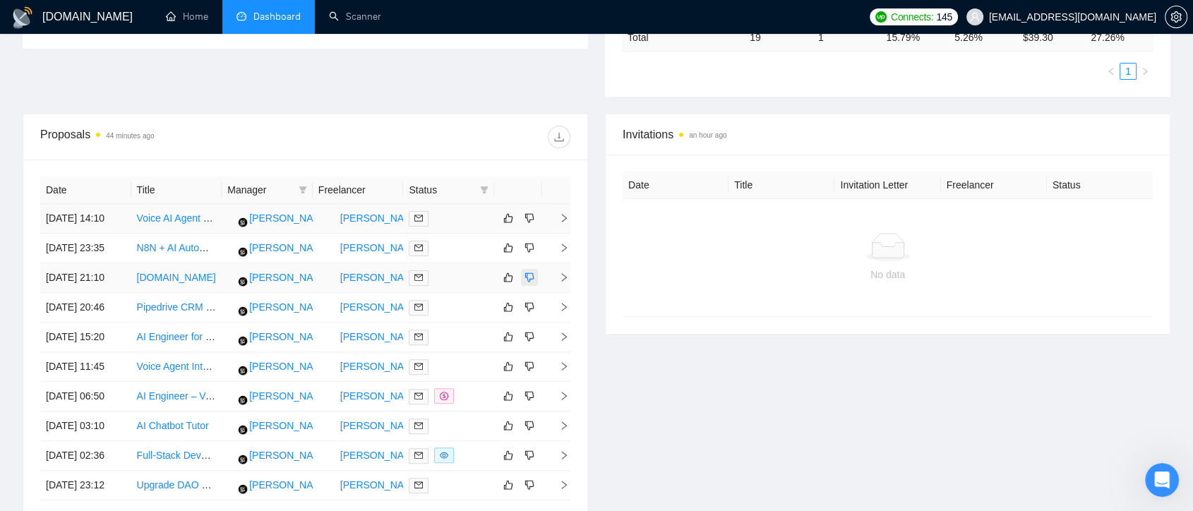
scroll to position [157, 0]
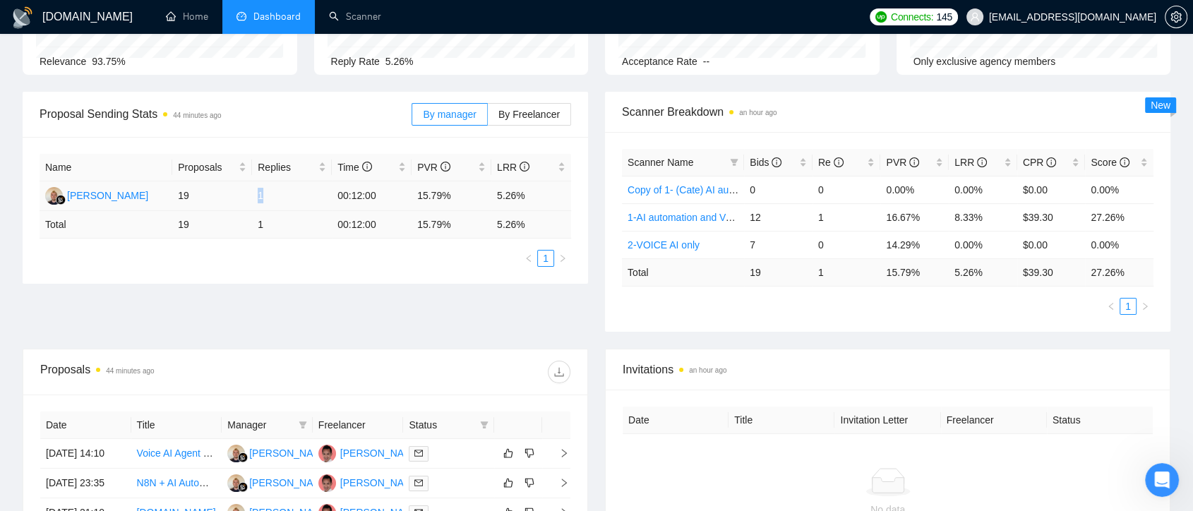
click at [256, 197] on td "1" at bounding box center [292, 196] width 80 height 30
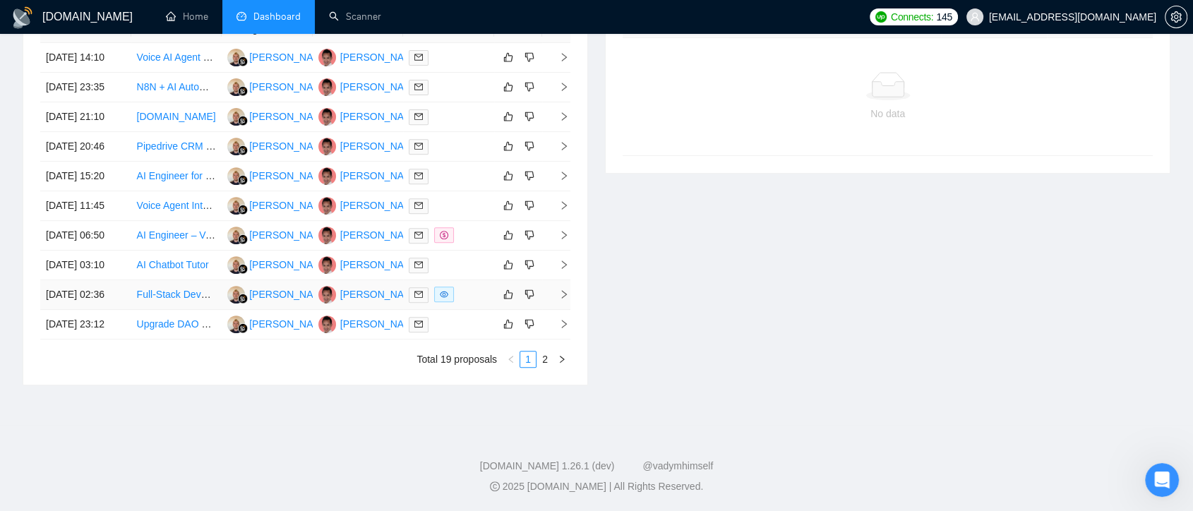
scroll to position [136, 0]
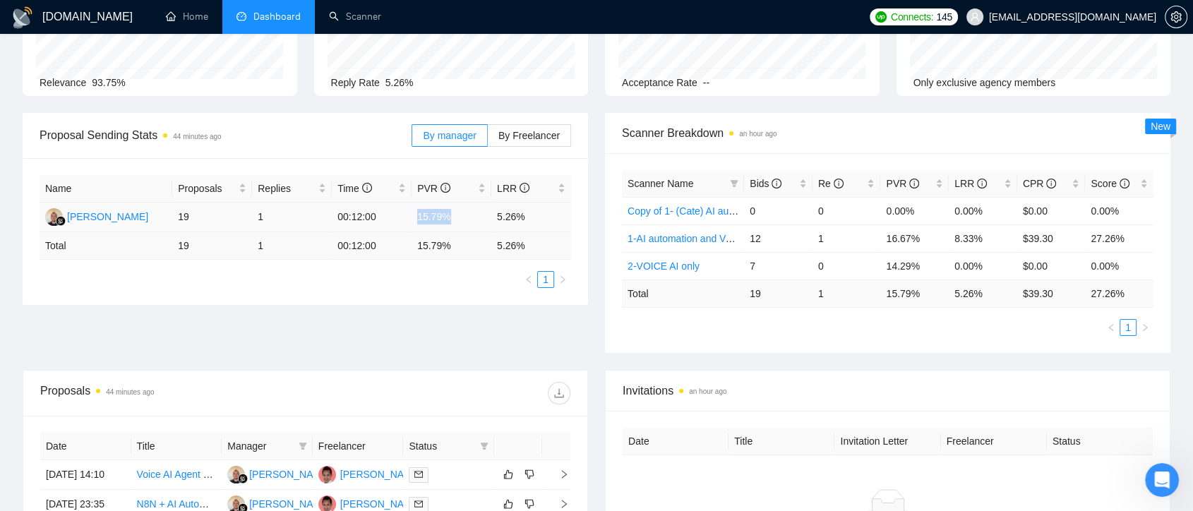
drag, startPoint x: 419, startPoint y: 215, endPoint x: 454, endPoint y: 215, distance: 35.3
click at [454, 215] on td "15.79%" at bounding box center [452, 218] width 80 height 30
click at [429, 288] on div "Name Proposals Replies Time PVR LRR [PERSON_NAME] 19 1 00:12:00 15.79% 5.26% To…" at bounding box center [306, 231] width 566 height 147
drag, startPoint x: 523, startPoint y: 217, endPoint x: 491, endPoint y: 210, distance: 31.9
click at [491, 210] on td "5.26%" at bounding box center [531, 218] width 80 height 30
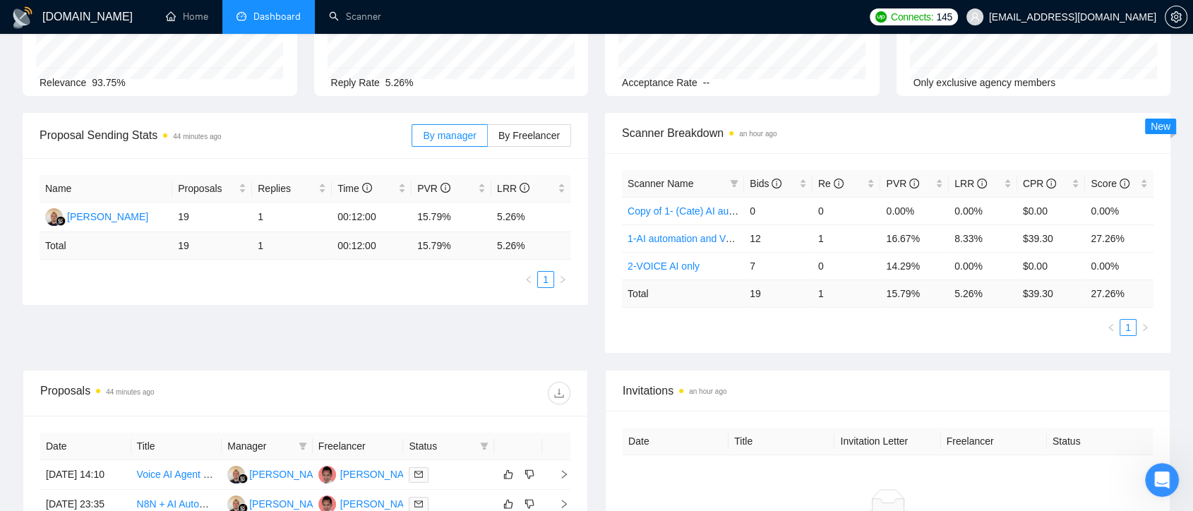
click at [379, 363] on div "Proposal Sending Stats 44 minutes ago By manager By Freelancer Name Proposals R…" at bounding box center [596, 241] width 1165 height 257
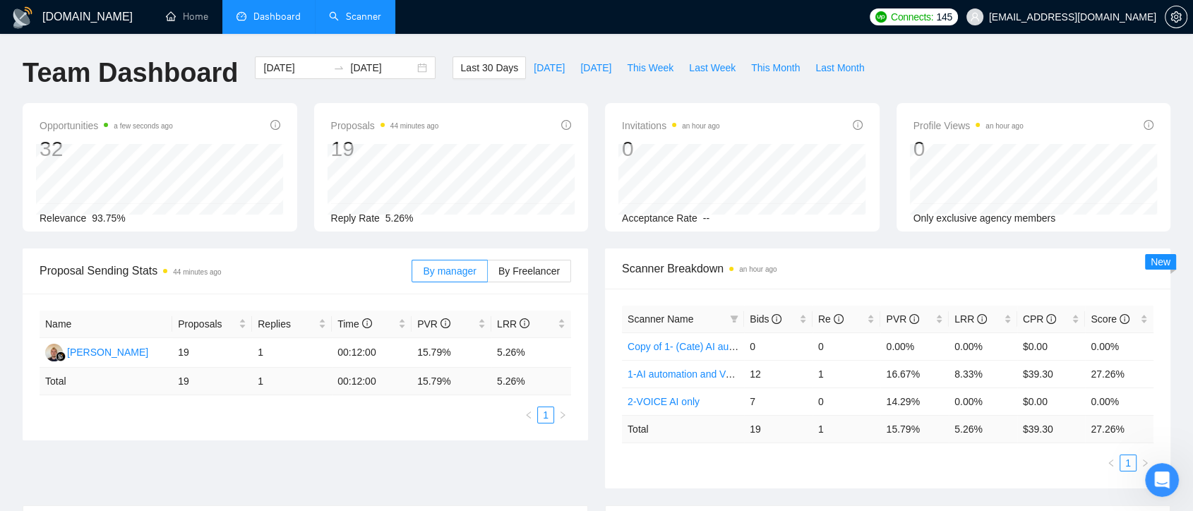
click at [371, 11] on link "Scanner" at bounding box center [355, 17] width 52 height 12
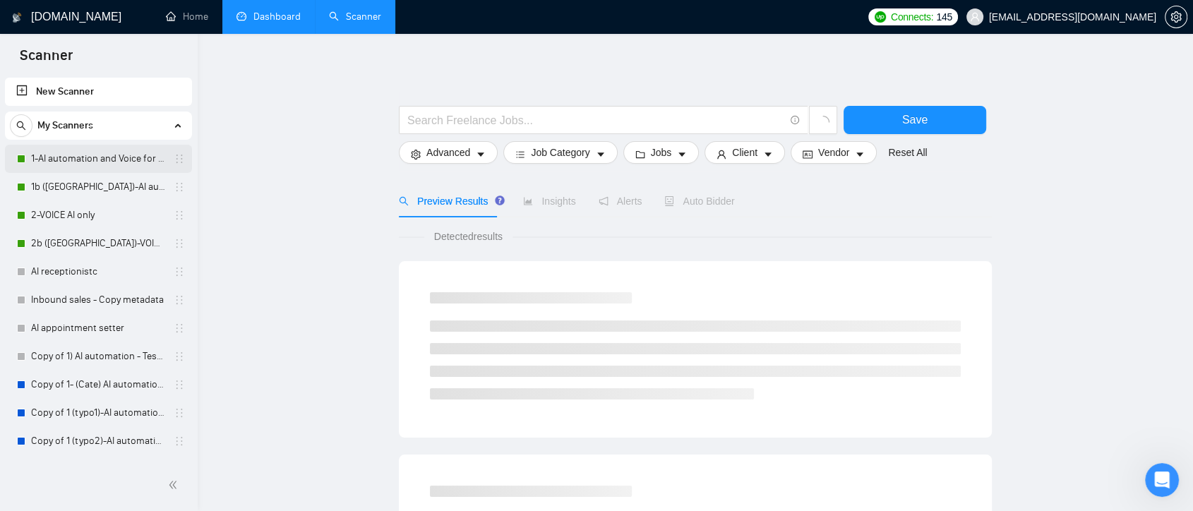
click at [96, 161] on link "1-AI automation and Voice for CRM & Booking" at bounding box center [98, 159] width 134 height 28
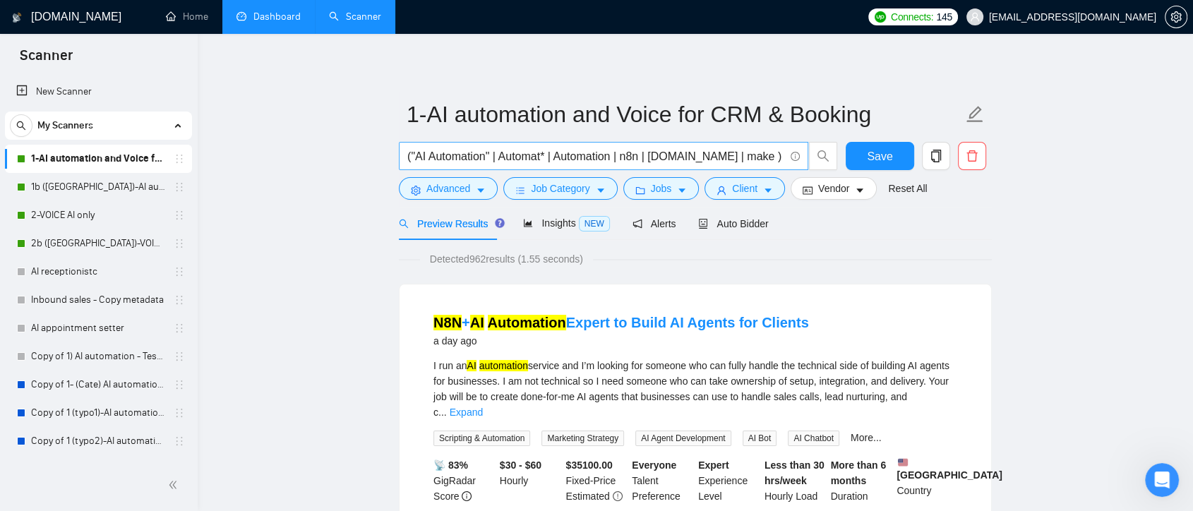
click at [503, 156] on input "("AI Automation" | Automat* | Automation | n8n | [DOMAIN_NAME] | make ) ( GPT |…" at bounding box center [595, 157] width 377 height 18
click at [553, 154] on input "("AI Automation" | (Automat* | Automation | n8n | [DOMAIN_NAME] | make ) ( GPT …" at bounding box center [595, 157] width 377 height 18
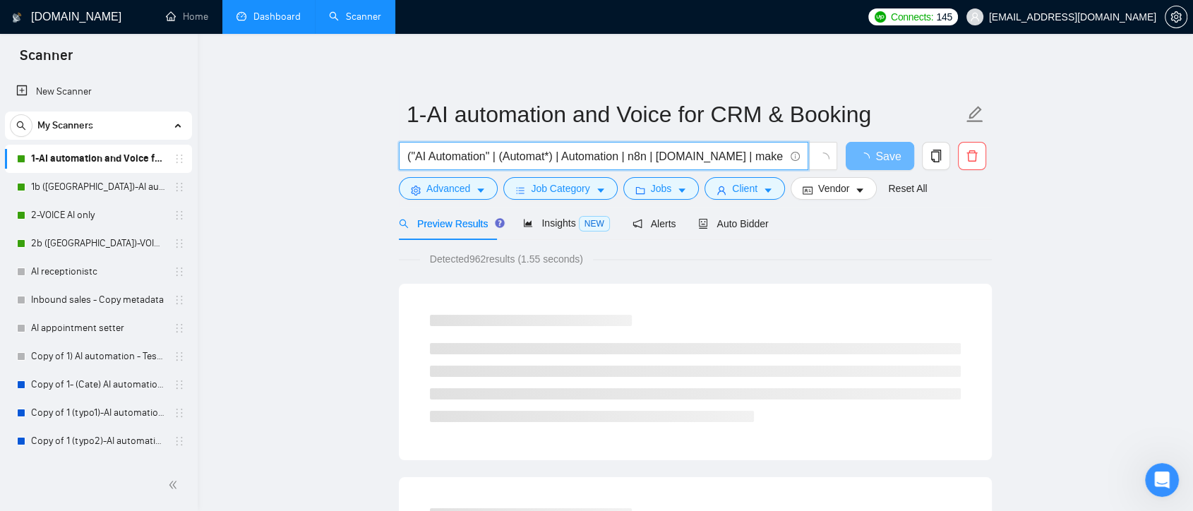
drag, startPoint x: 621, startPoint y: 159, endPoint x: 739, endPoint y: 159, distance: 117.2
click at [739, 159] on input "("AI Automation" | (Automat*) | Automation | n8n | [DOMAIN_NAME] | make ) ( GPT…" at bounding box center [595, 157] width 377 height 18
click at [671, 160] on input "("AI Automation" | (Automat*) | Automation | n8n | [DOMAIN_NAME] | make ) ( GPT…" at bounding box center [595, 157] width 377 height 18
click at [660, 158] on input "("AI Automation" | (Automat*) | Automation | n8n | [DOMAIN_NAME] | make ) ( GPT…" at bounding box center [595, 157] width 377 height 18
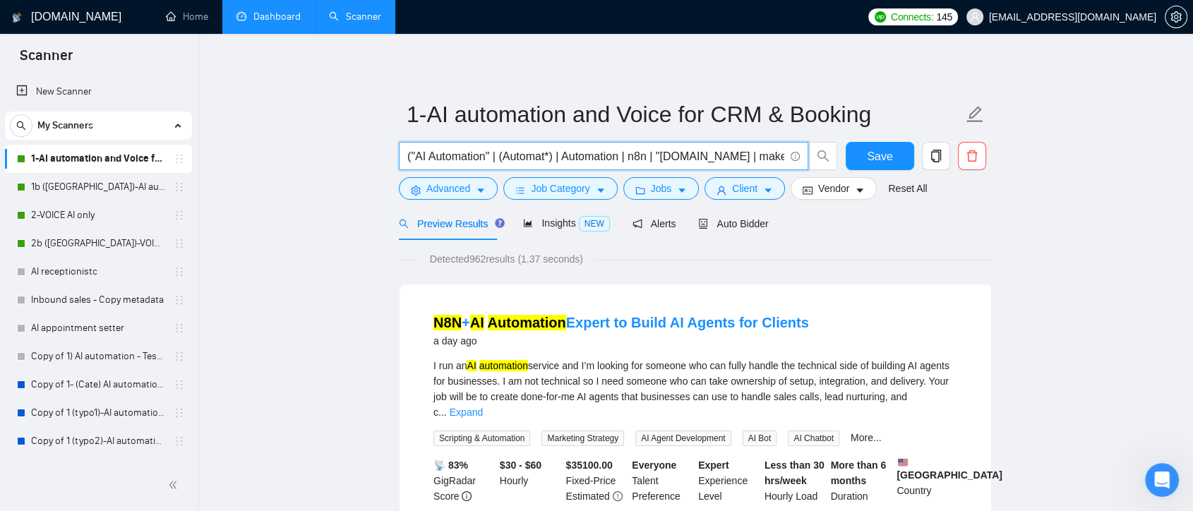
click at [717, 157] on input "("AI Automation" | (Automat*) | Automation | n8n | "[DOMAIN_NAME] | make ) ( GP…" at bounding box center [595, 157] width 377 height 18
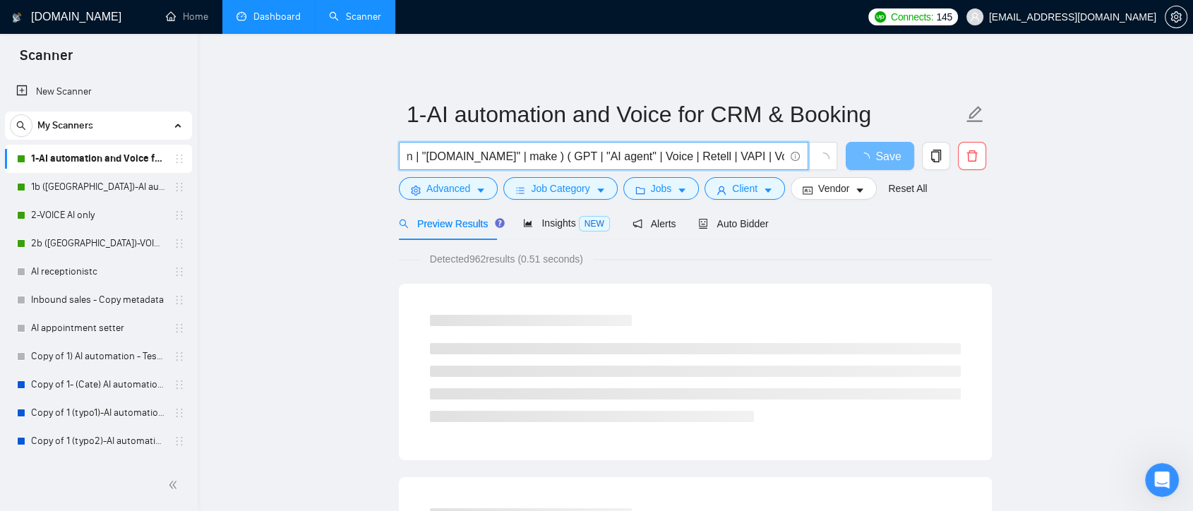
scroll to position [0, 268]
drag, startPoint x: 696, startPoint y: 159, endPoint x: 669, endPoint y: 159, distance: 26.8
click at [669, 159] on input "("AI Automation" | (Automat*) | Automation | n8n | "[DOMAIN_NAME]" | make ) ( G…" at bounding box center [595, 157] width 377 height 18
click at [695, 160] on input "("AI Automation" | (Automat*) | Automation | n8n | "[DOMAIN_NAME]" | make ) ( G…" at bounding box center [595, 157] width 377 height 18
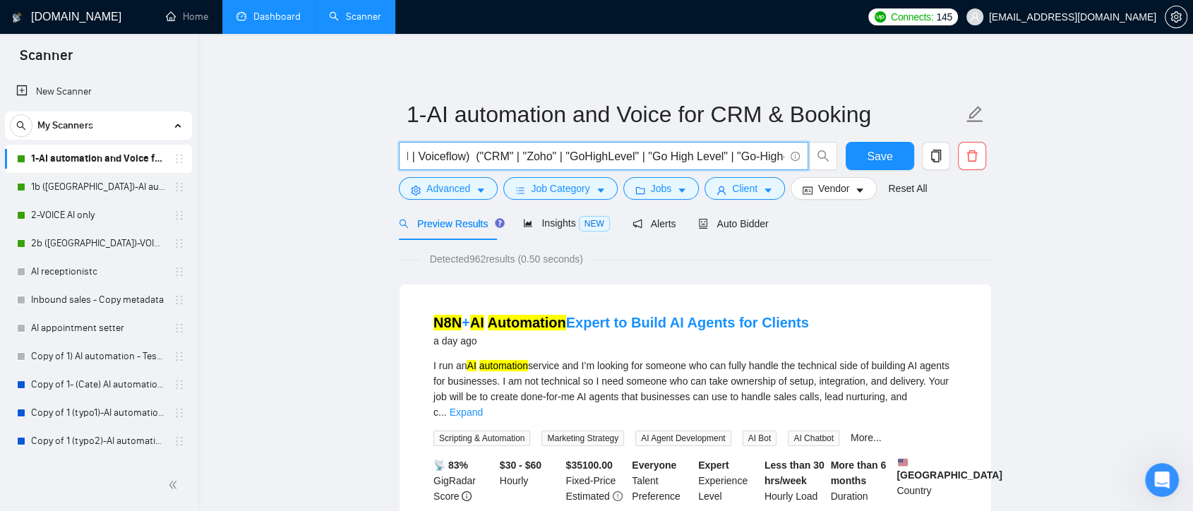
scroll to position [0, 613]
drag, startPoint x: 722, startPoint y: 158, endPoint x: 785, endPoint y: 161, distance: 62.2
click at [785, 161] on input "("AI Automation" | (Automat*) | Automation | n8n | "[DOMAIN_NAME]" | make ) ( G…" at bounding box center [595, 157] width 377 height 18
type input "("AI Automation" | (Automat*) | Automation | n8n | "[DOMAIN_NAME]" | make ) ( G…"
click at [876, 160] on span "Save" at bounding box center [879, 157] width 25 height 18
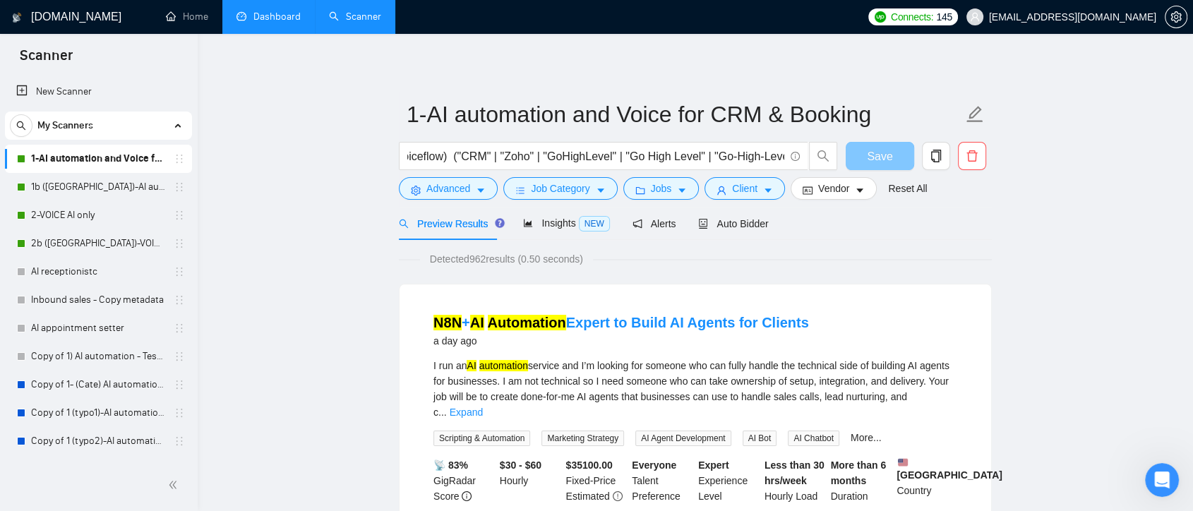
scroll to position [0, 0]
click at [571, 214] on div "Insights NEW" at bounding box center [566, 223] width 86 height 33
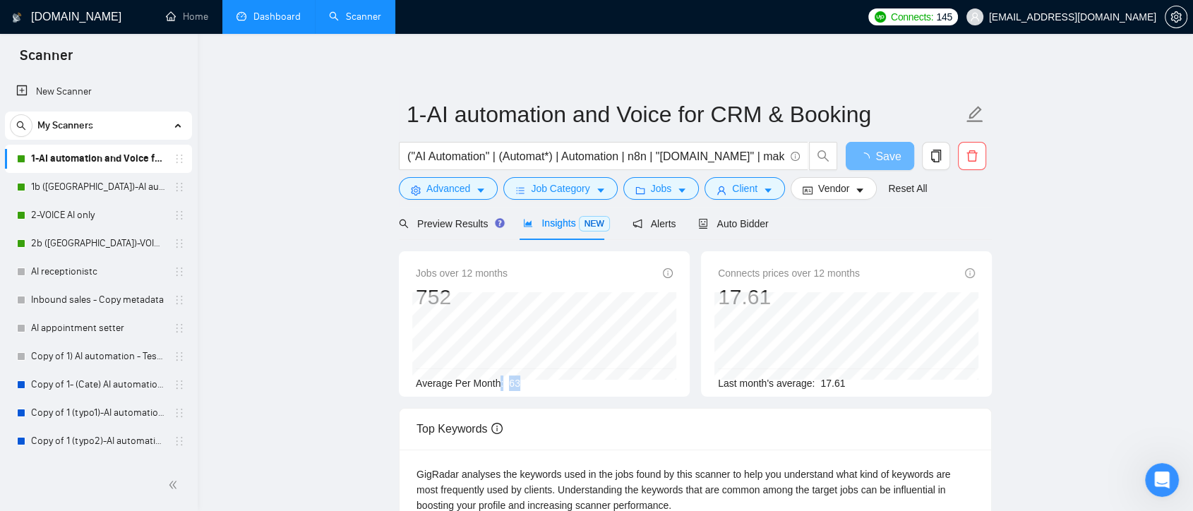
click at [499, 379] on div "Average Per Month: 63" at bounding box center [544, 384] width 257 height 16
click at [535, 386] on div "Average Per Month: 63" at bounding box center [544, 384] width 257 height 16
click at [468, 195] on span "Advanced" at bounding box center [449, 189] width 44 height 16
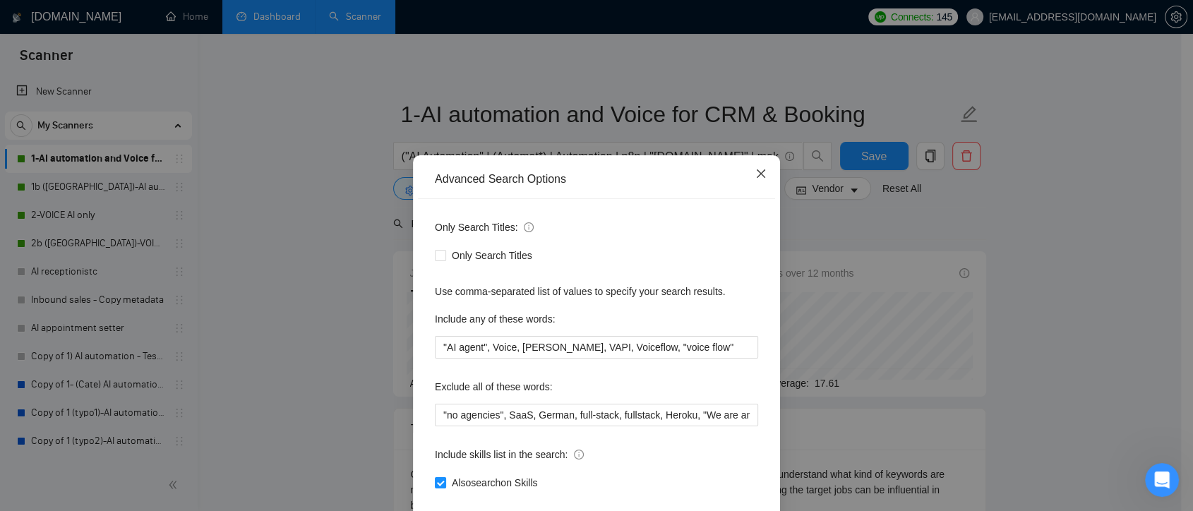
click at [756, 174] on icon "close" at bounding box center [761, 173] width 11 height 11
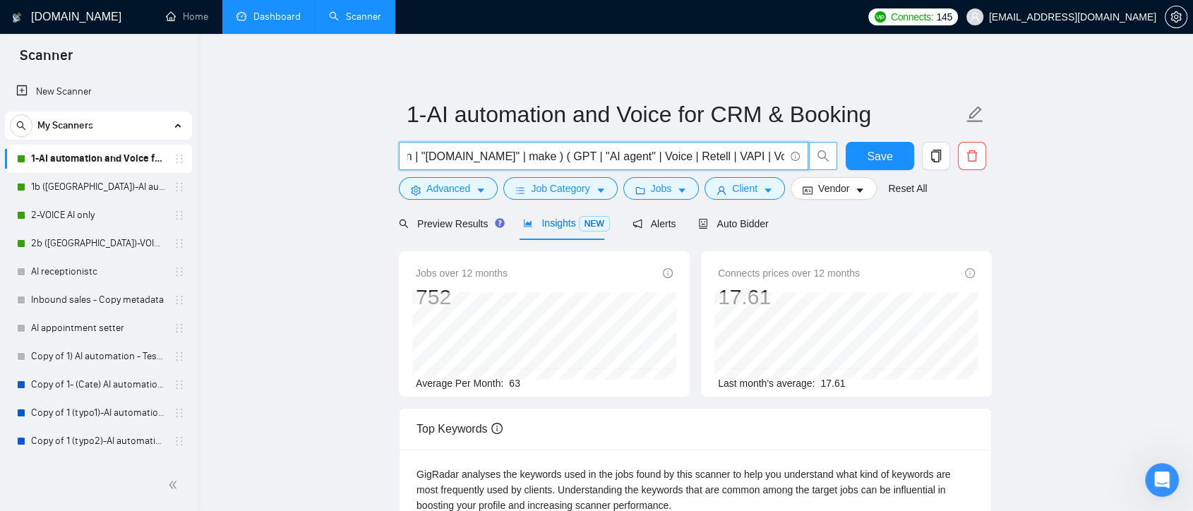
scroll to position [0, 613]
drag, startPoint x: 407, startPoint y: 160, endPoint x: 831, endPoint y: 167, distance: 424.5
click at [831, 167] on span "("AI Automation" | (Automat*) | Automation | n8n | "[DOMAIN_NAME]" | make ) ( G…" at bounding box center [618, 156] width 439 height 28
click at [809, 222] on div "Preview Results Insights NEW Alerts Auto Bidder" at bounding box center [695, 223] width 593 height 33
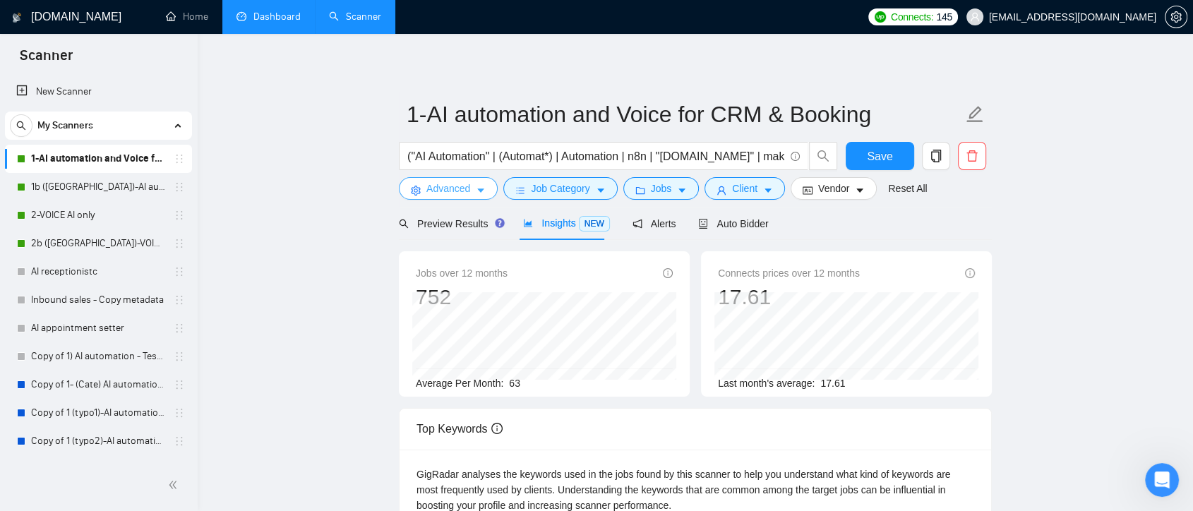
click at [479, 186] on icon "caret-down" at bounding box center [481, 191] width 10 height 10
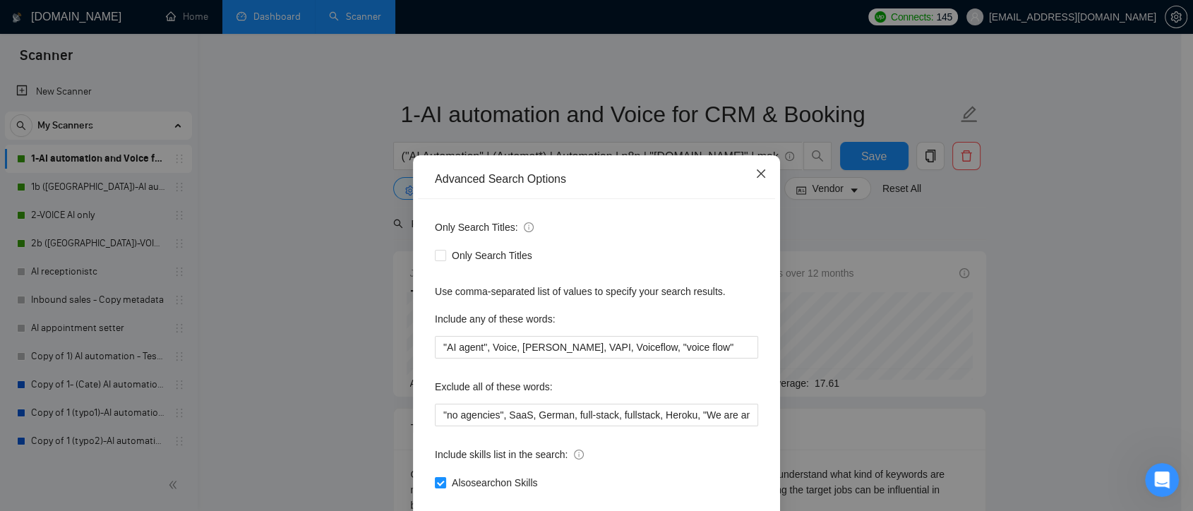
click at [762, 172] on span "Close" at bounding box center [761, 174] width 38 height 38
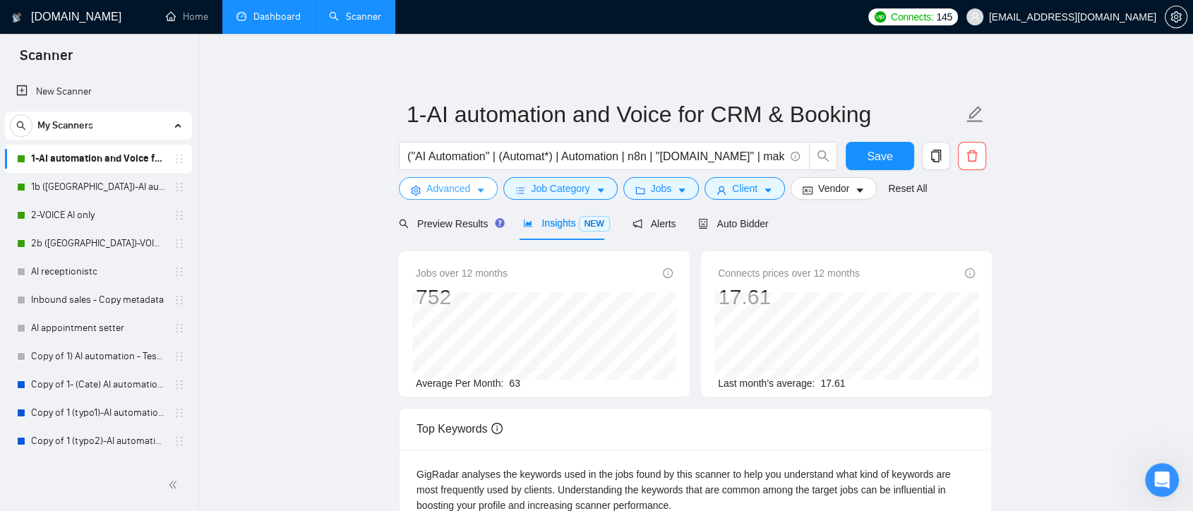
click at [476, 196] on icon "caret-down" at bounding box center [481, 191] width 10 height 10
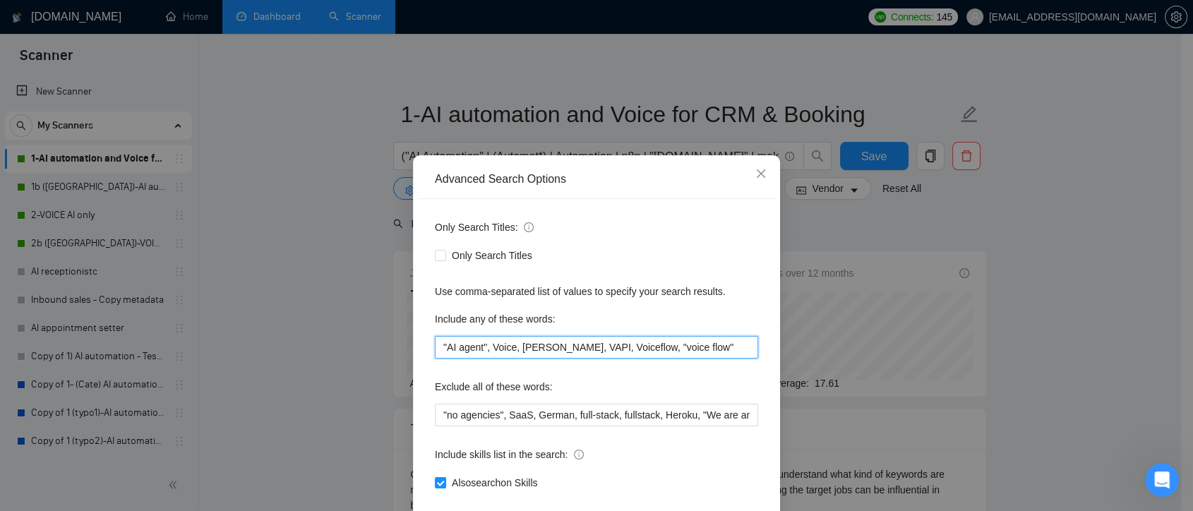
drag, startPoint x: 681, startPoint y: 345, endPoint x: 383, endPoint y: 345, distance: 298.7
click at [383, 345] on div "Advanced Search Options Only Search Titles: Only Search Titles Use comma-separa…" at bounding box center [596, 255] width 1193 height 511
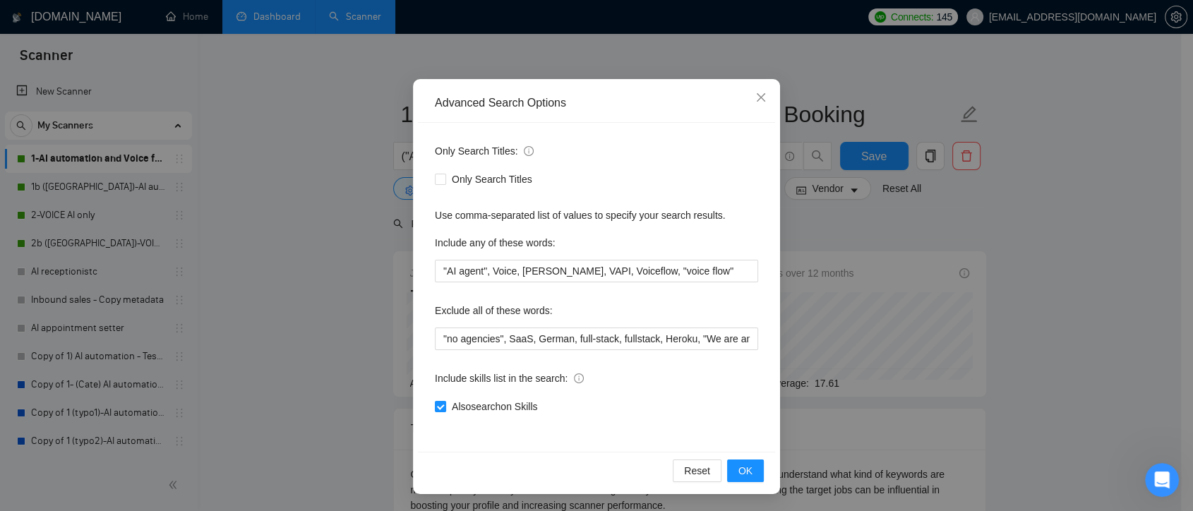
click at [826, 215] on div "Advanced Search Options Only Search Titles: Only Search Titles Use comma-separa…" at bounding box center [596, 255] width 1193 height 511
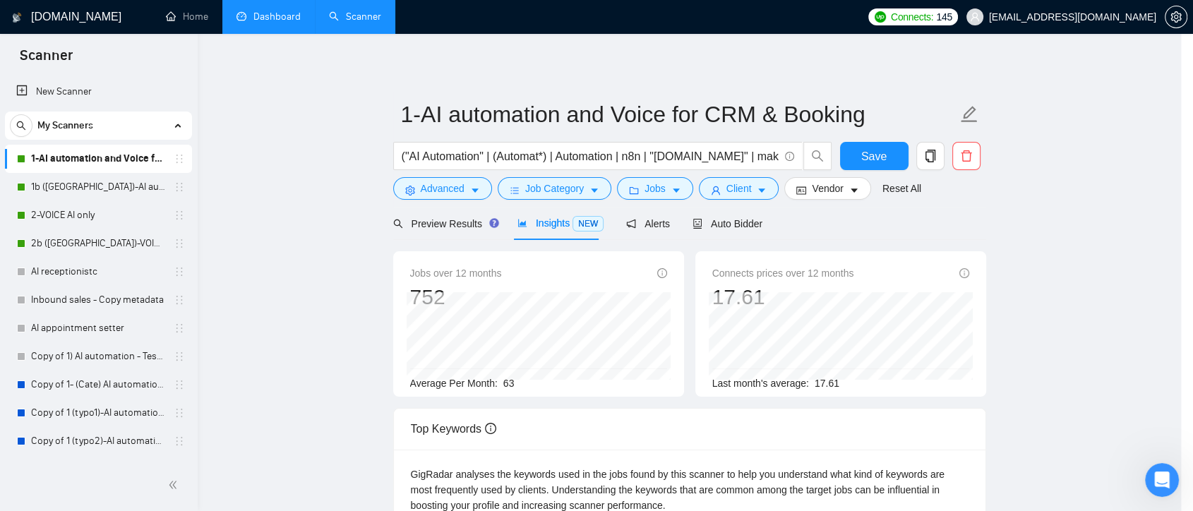
scroll to position [6, 0]
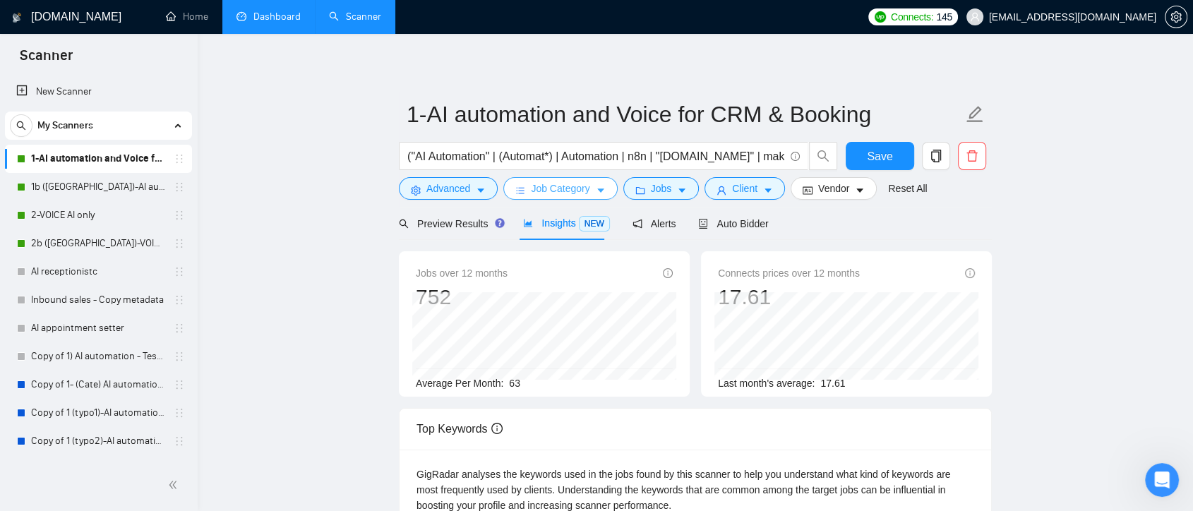
click at [584, 185] on span "Job Category" at bounding box center [560, 189] width 59 height 16
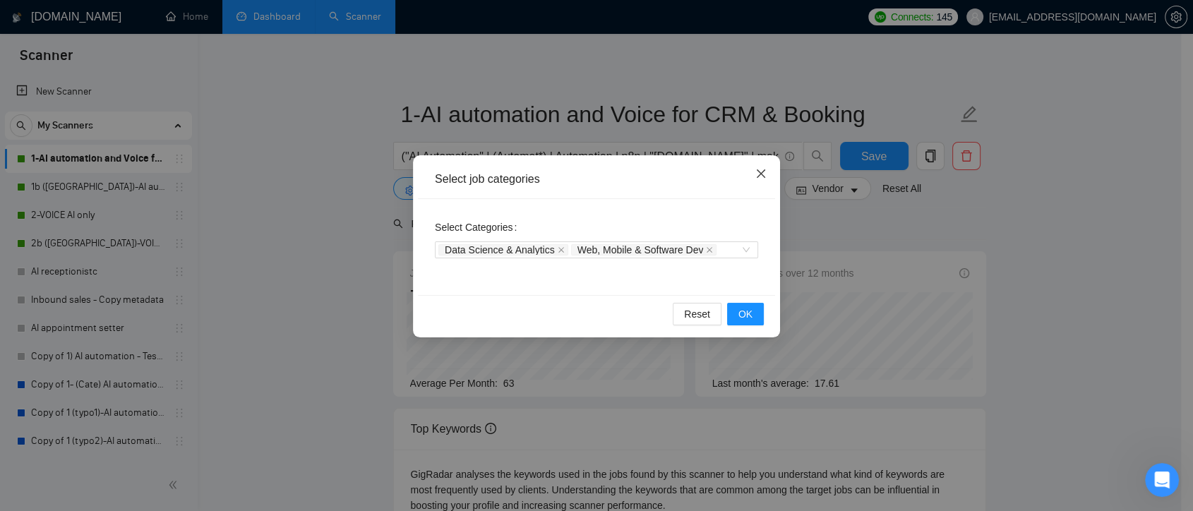
click at [757, 178] on icon "close" at bounding box center [761, 173] width 8 height 8
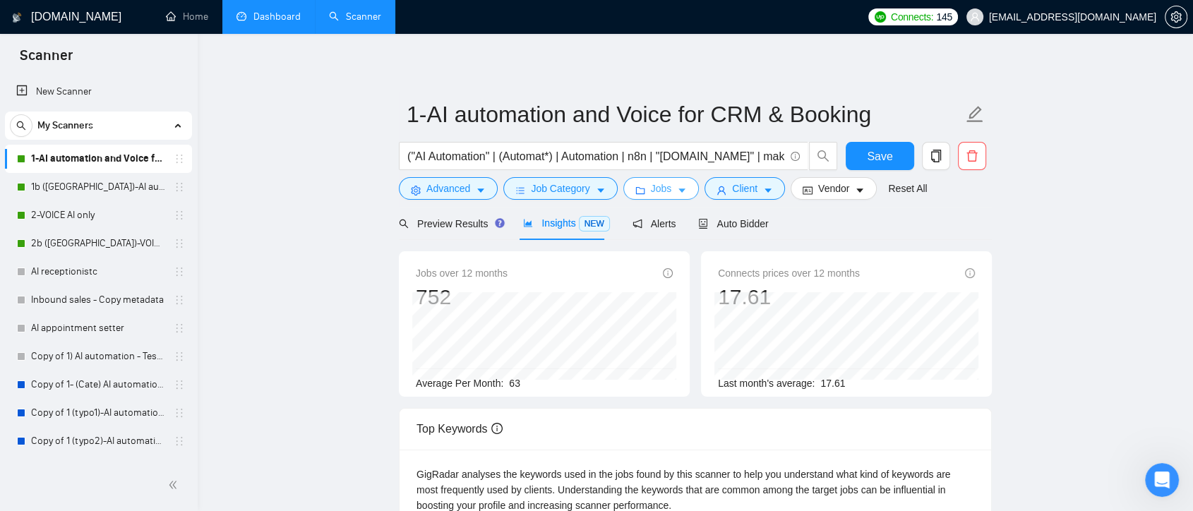
click at [665, 189] on span "Jobs" at bounding box center [661, 189] width 21 height 16
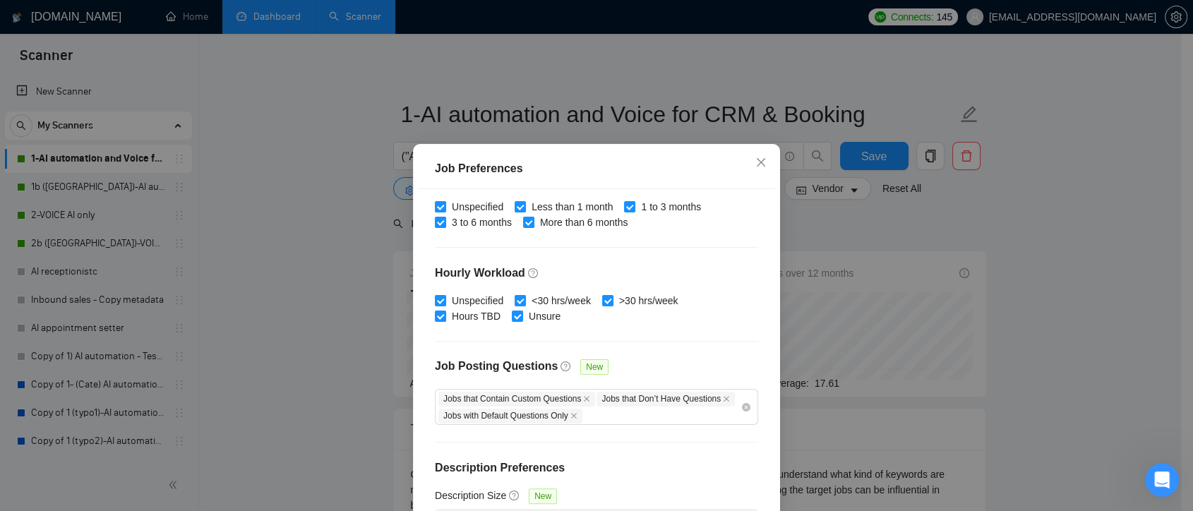
scroll to position [97, 0]
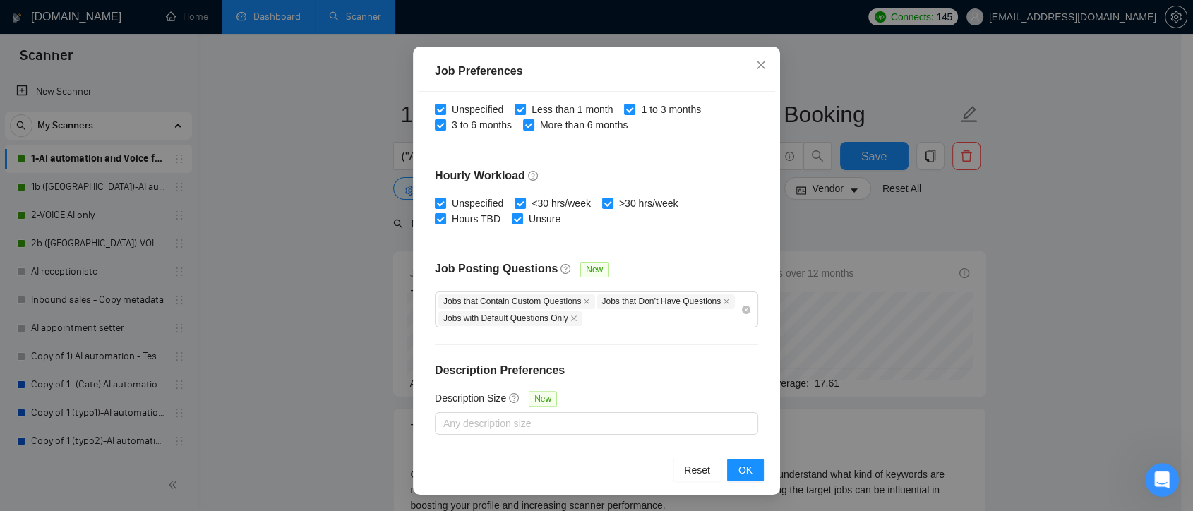
click at [835, 242] on div "Job Preferences Budget Project Type All Fixed Price Hourly Rate Fixed Price Bud…" at bounding box center [596, 255] width 1193 height 511
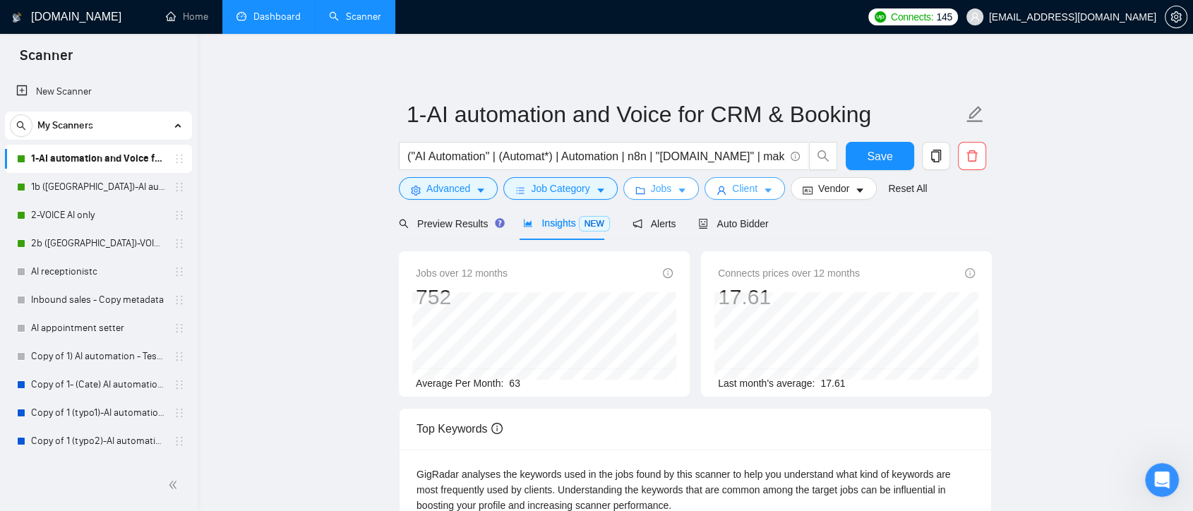
scroll to position [0, 0]
click at [753, 185] on button "Client" at bounding box center [745, 188] width 81 height 23
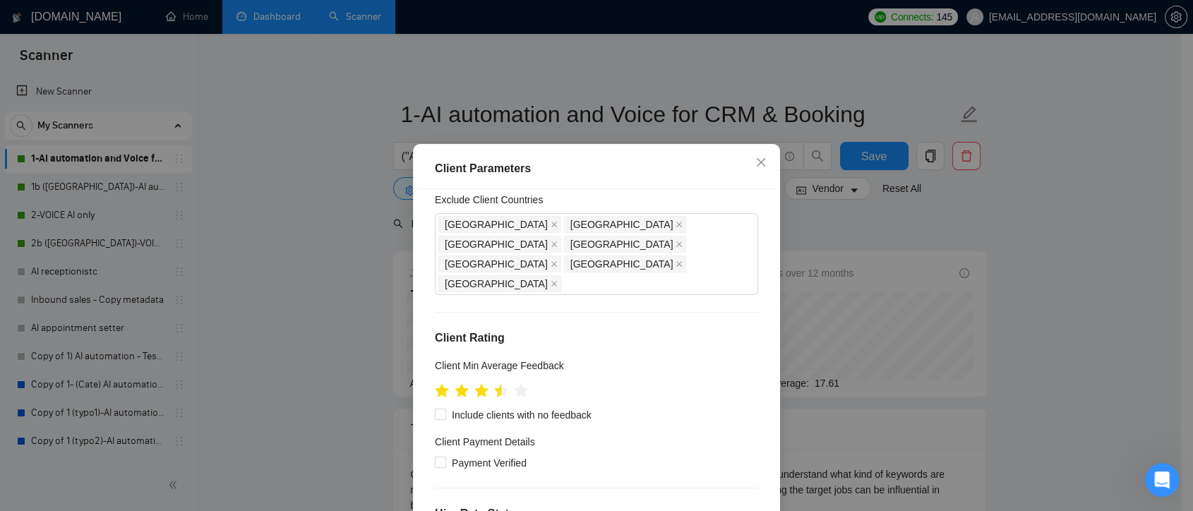
scroll to position [559, 0]
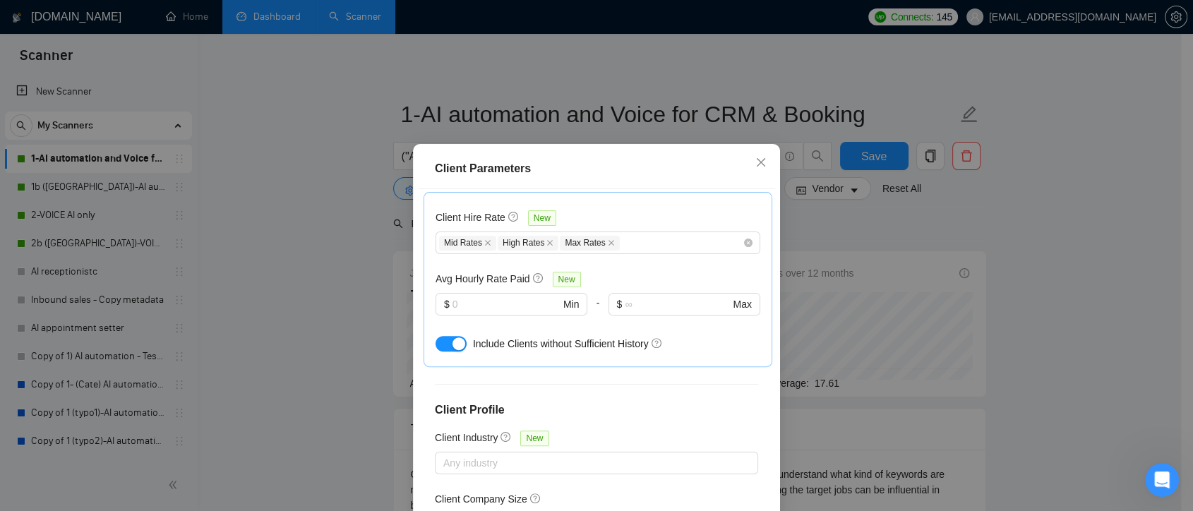
click at [972, 236] on div "Client Parameters Client Location Include Client Countries [GEOGRAPHIC_DATA] [G…" at bounding box center [596, 255] width 1193 height 511
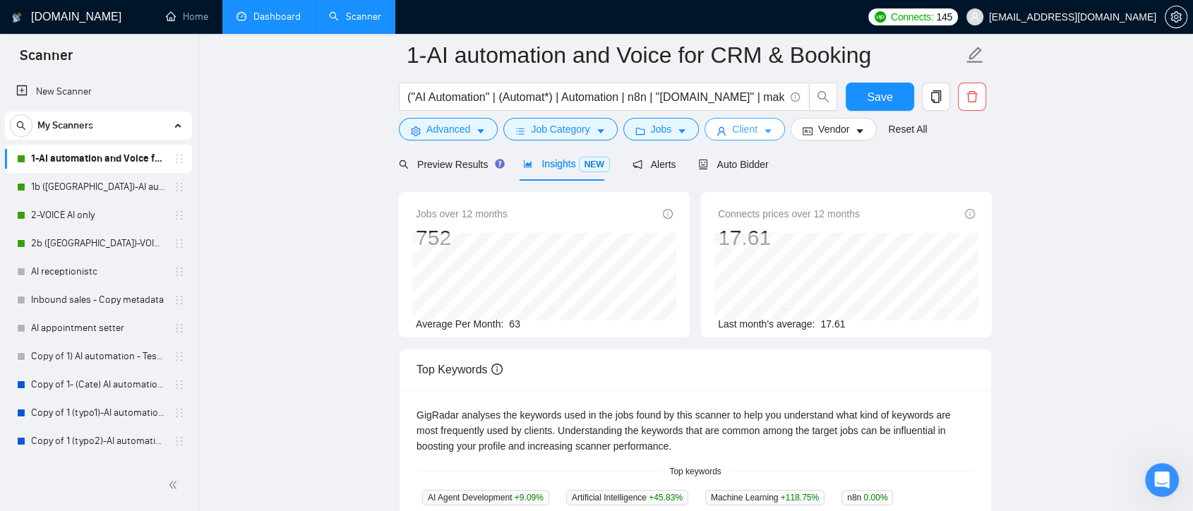
scroll to position [34, 0]
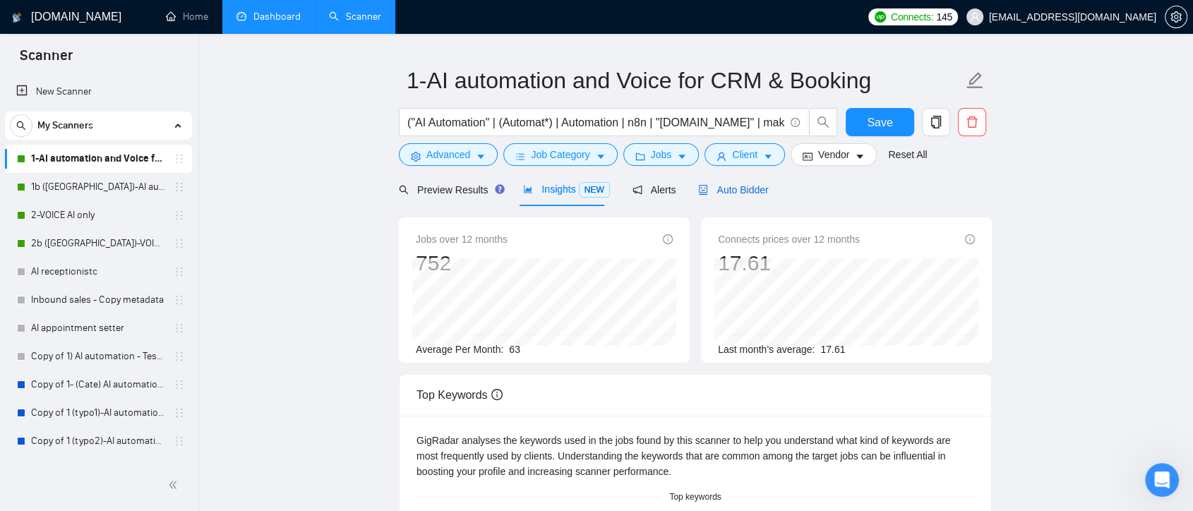
click at [746, 191] on span "Auto Bidder" at bounding box center [733, 189] width 70 height 11
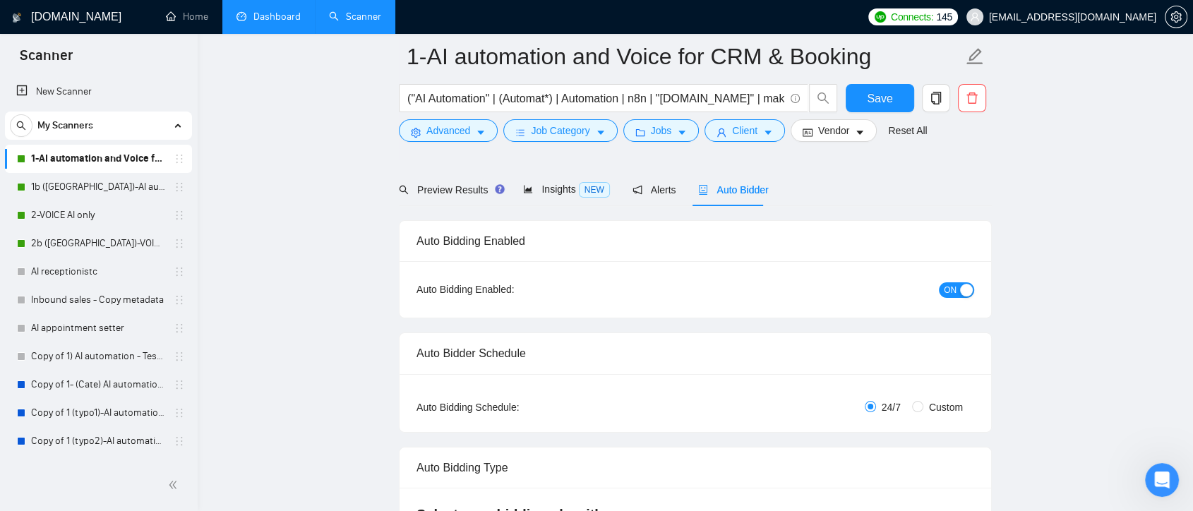
checkbox input "true"
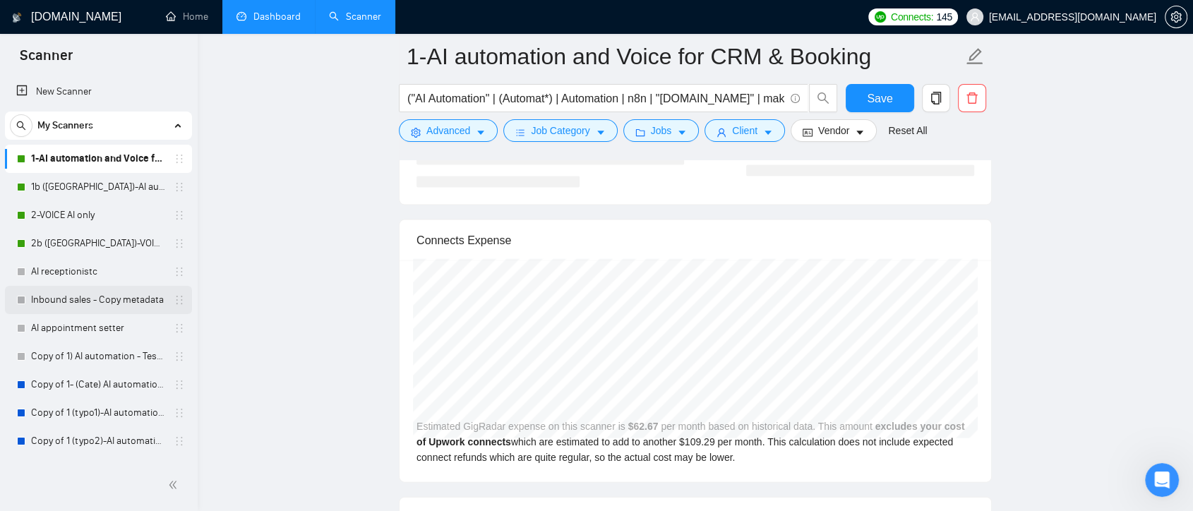
scroll to position [3173, 0]
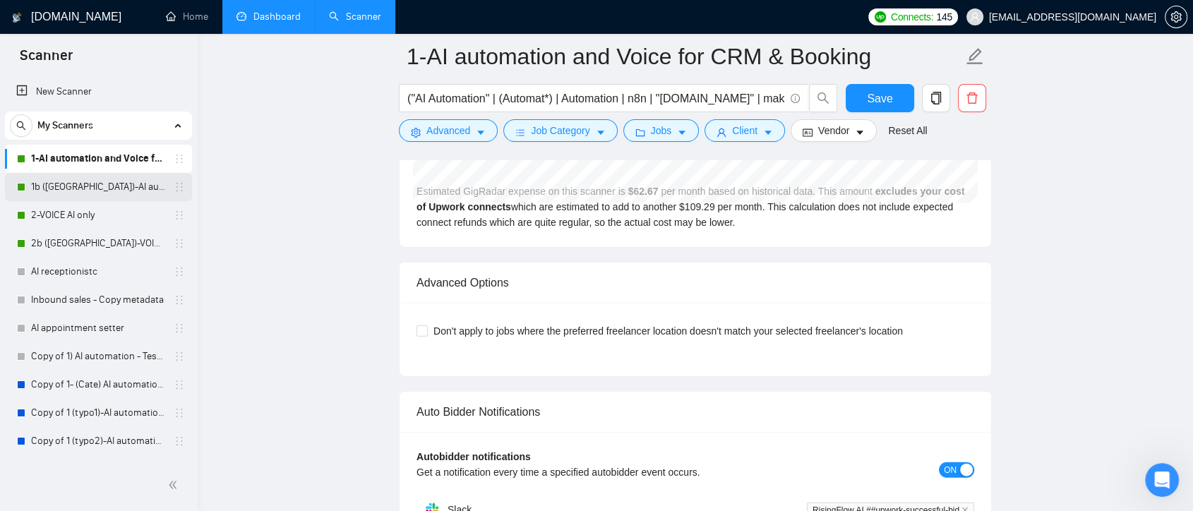
click at [112, 182] on link "1b ([GEOGRAPHIC_DATA])-AI automation and Voice for CRM & Booking" at bounding box center [98, 187] width 134 height 28
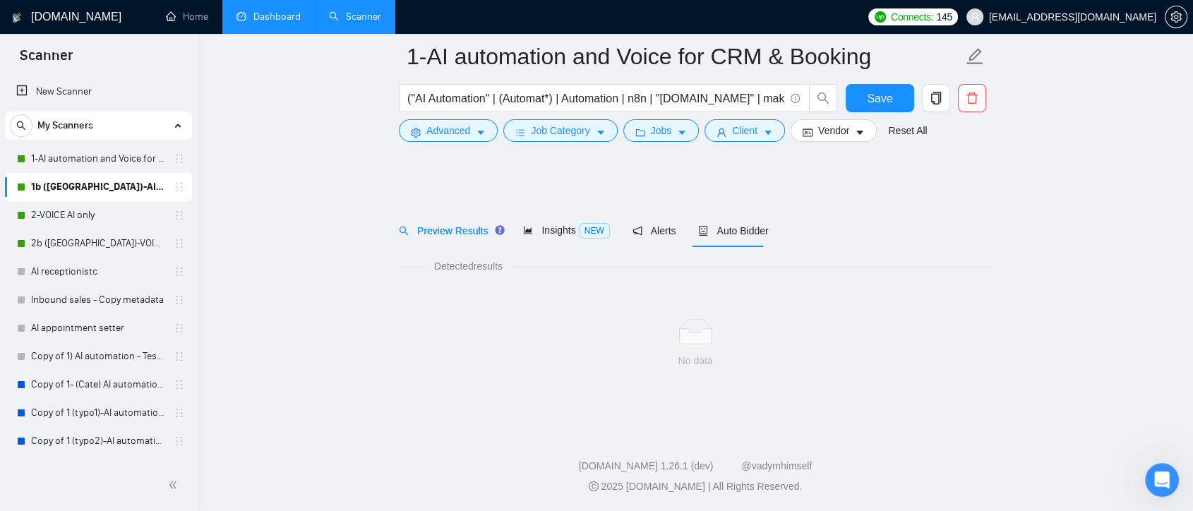
scroll to position [4, 0]
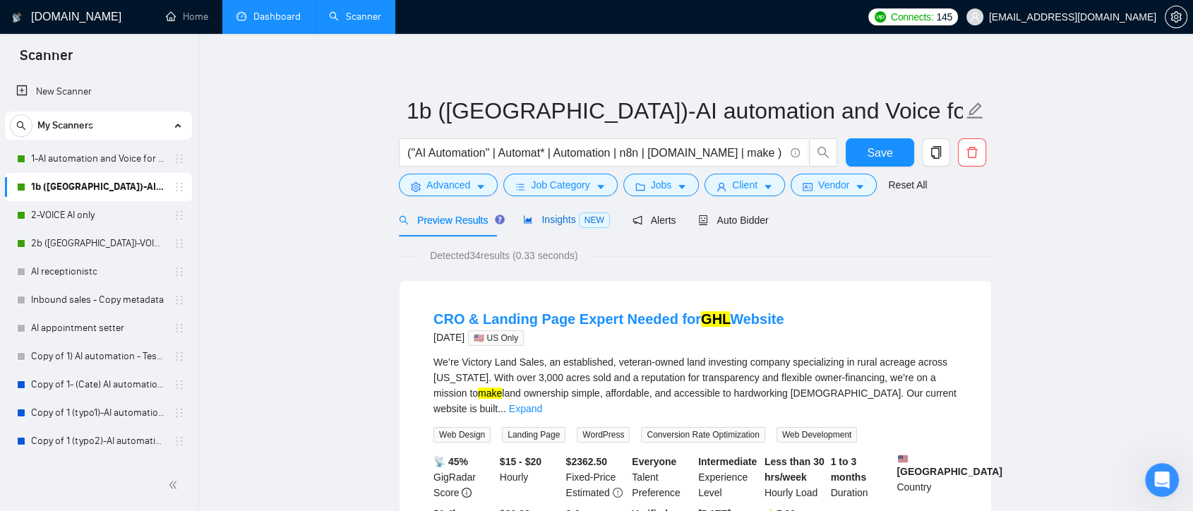
click at [558, 220] on span "Insights NEW" at bounding box center [566, 219] width 86 height 11
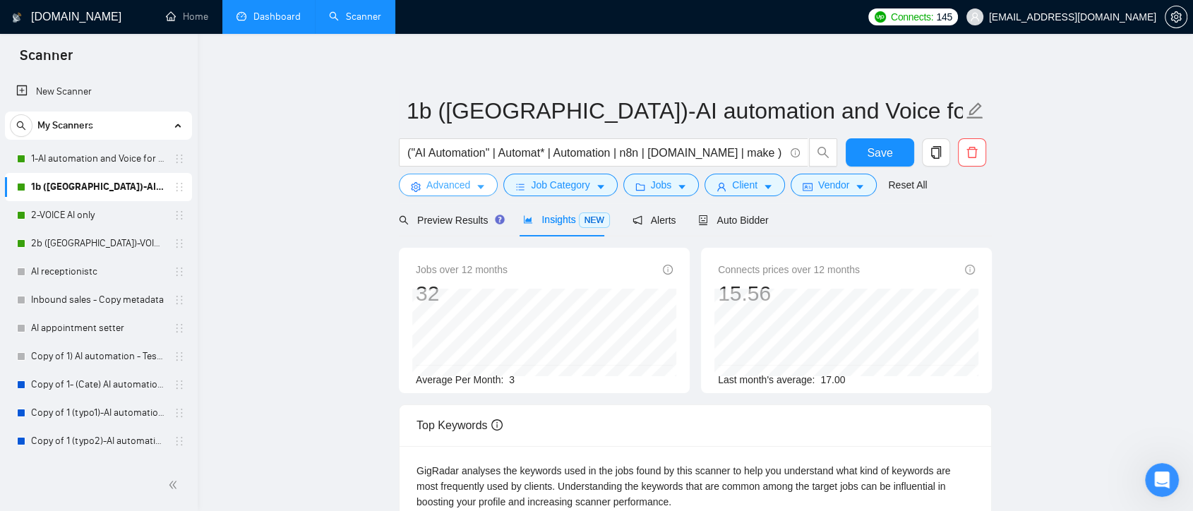
drag, startPoint x: 455, startPoint y: 230, endPoint x: 471, endPoint y: 189, distance: 43.1
click at [456, 230] on div "Preview Results" at bounding box center [450, 219] width 102 height 33
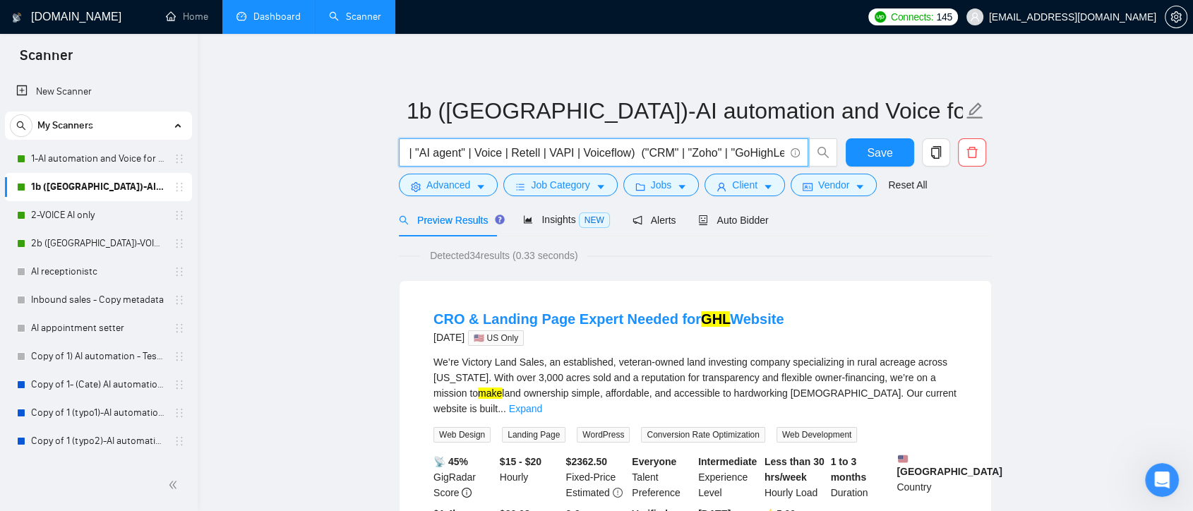
scroll to position [0, 597]
drag, startPoint x: 427, startPoint y: 153, endPoint x: 757, endPoint y: 150, distance: 329.8
click at [757, 150] on input "("AI Automation" | Automat* | Automation | n8n | [DOMAIN_NAME] | make ) ( GPT |…" at bounding box center [595, 153] width 377 height 18
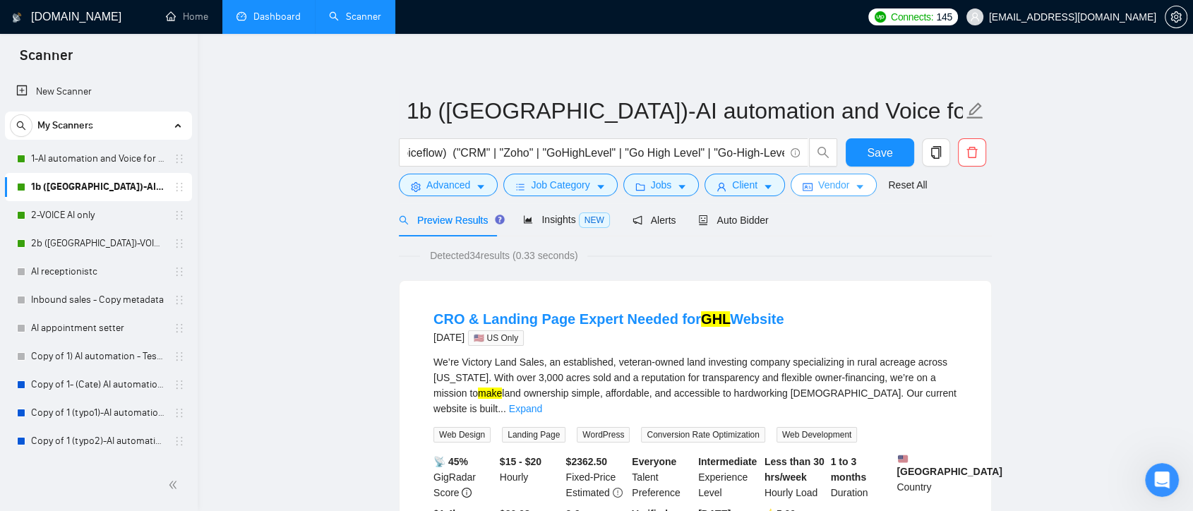
click at [822, 184] on span "Vendor" at bounding box center [833, 185] width 31 height 16
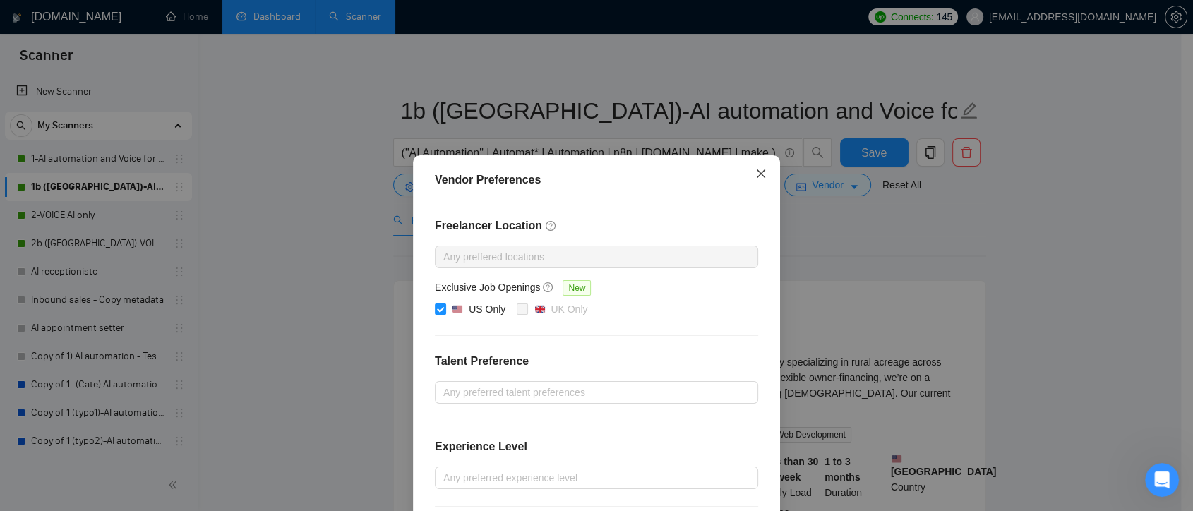
click at [758, 178] on icon "close" at bounding box center [761, 173] width 8 height 8
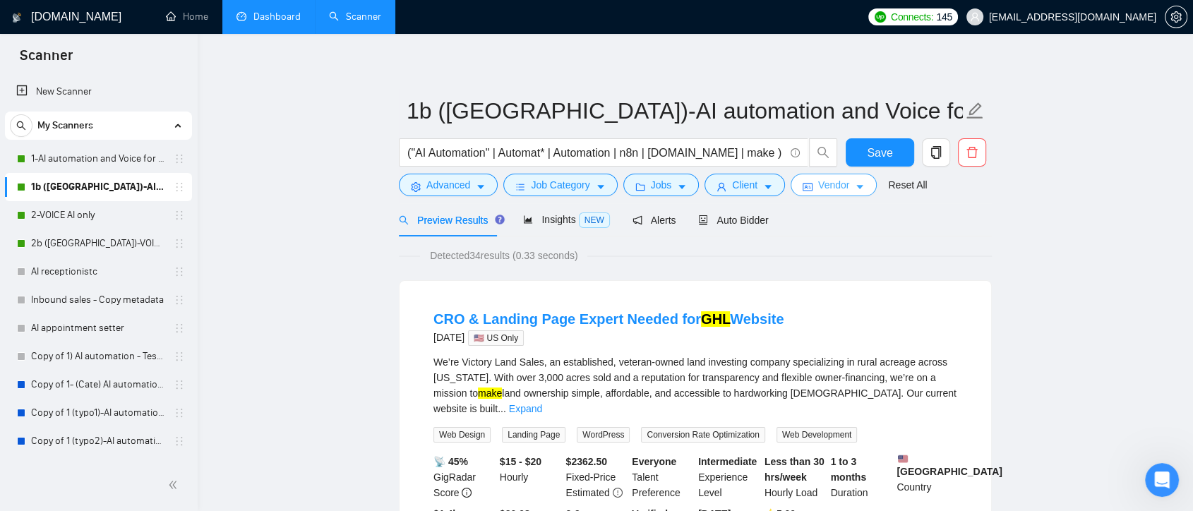
click at [822, 186] on span "Vendor" at bounding box center [833, 185] width 31 height 16
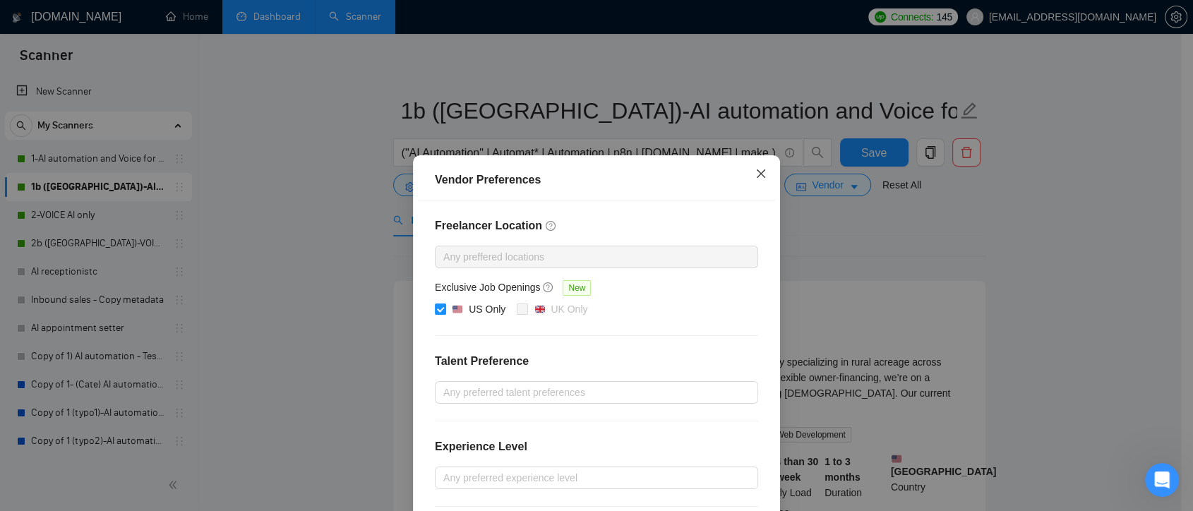
click at [757, 179] on span "Close" at bounding box center [761, 174] width 38 height 38
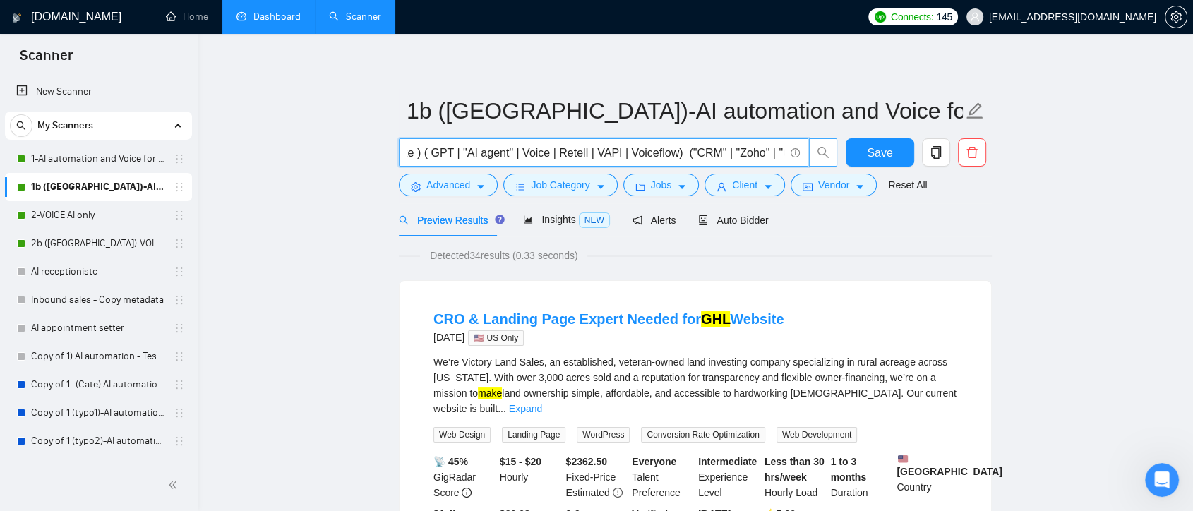
scroll to position [0, 597]
drag, startPoint x: 407, startPoint y: 151, endPoint x: 800, endPoint y: 148, distance: 393.3
click at [800, 148] on span "("AI Automation" | Automat* | Automation | n8n | [DOMAIN_NAME] | make ) ( GPT |…" at bounding box center [604, 152] width 410 height 28
click at [460, 186] on span "Advanced" at bounding box center [449, 185] width 44 height 16
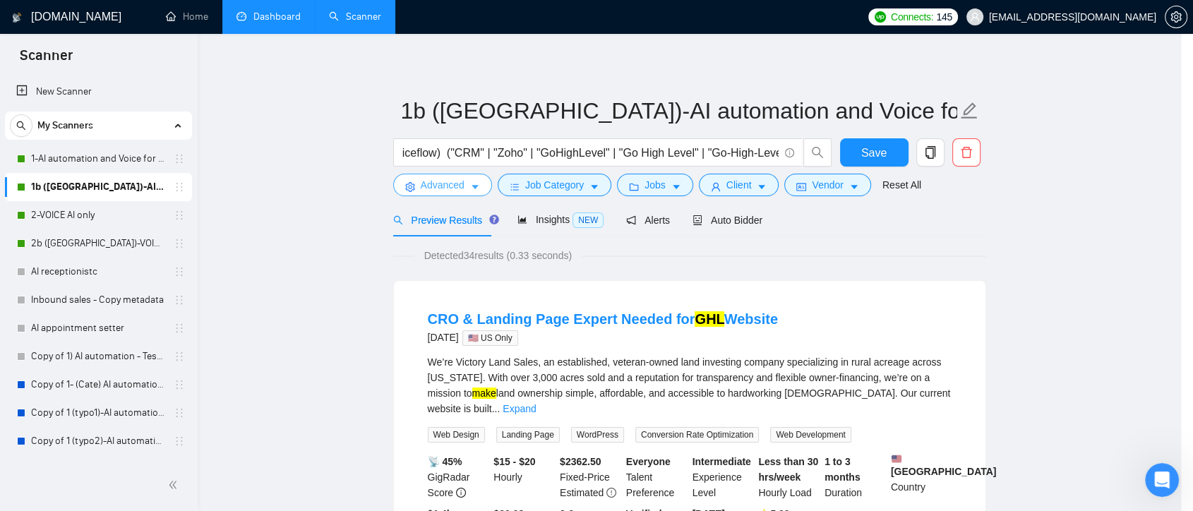
scroll to position [0, 0]
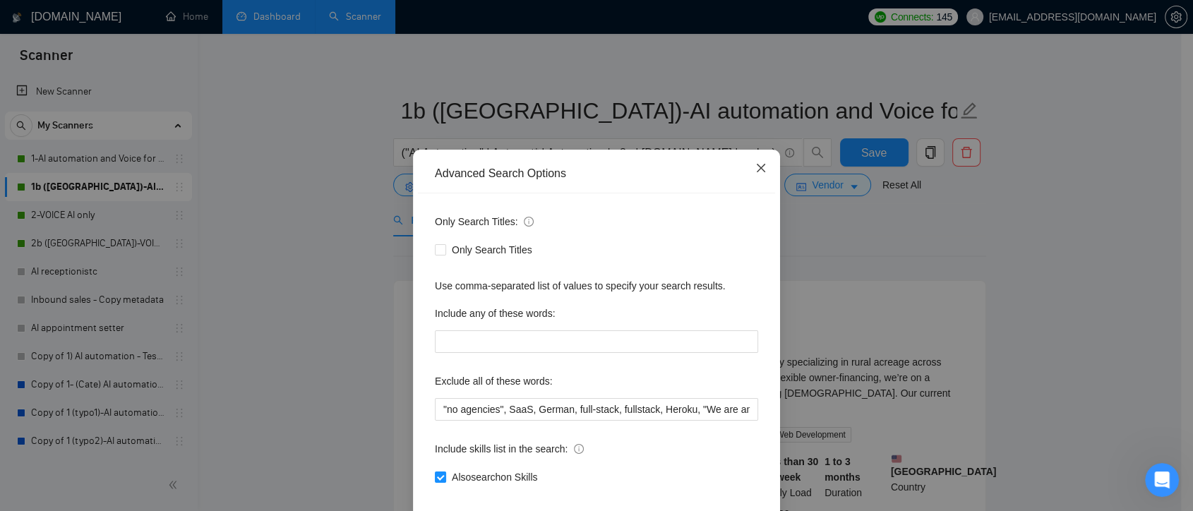
click at [756, 172] on icon "close" at bounding box center [761, 167] width 11 height 11
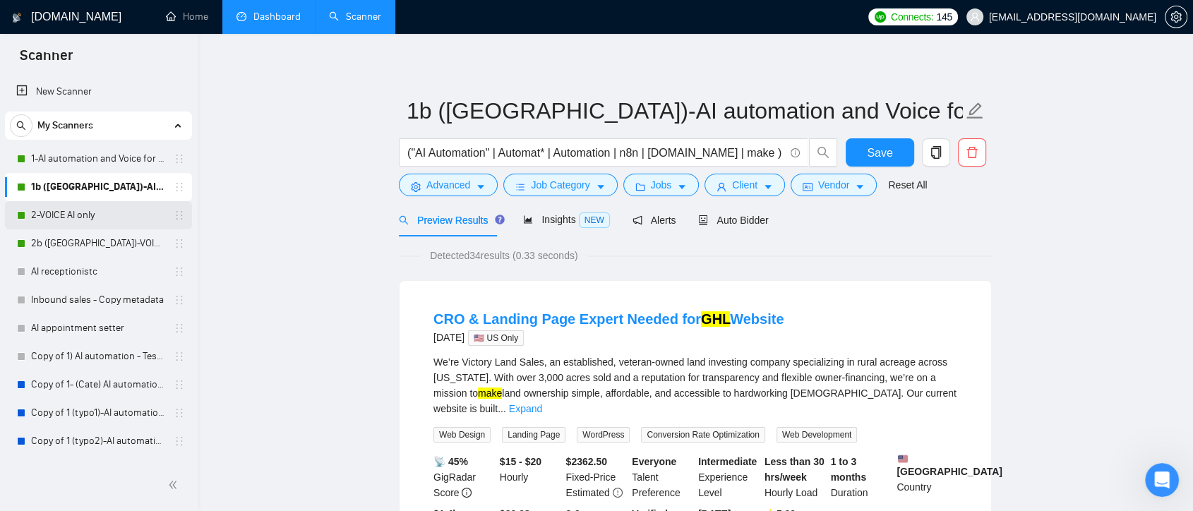
click at [75, 208] on link "2-VOICE AI only" at bounding box center [98, 215] width 134 height 28
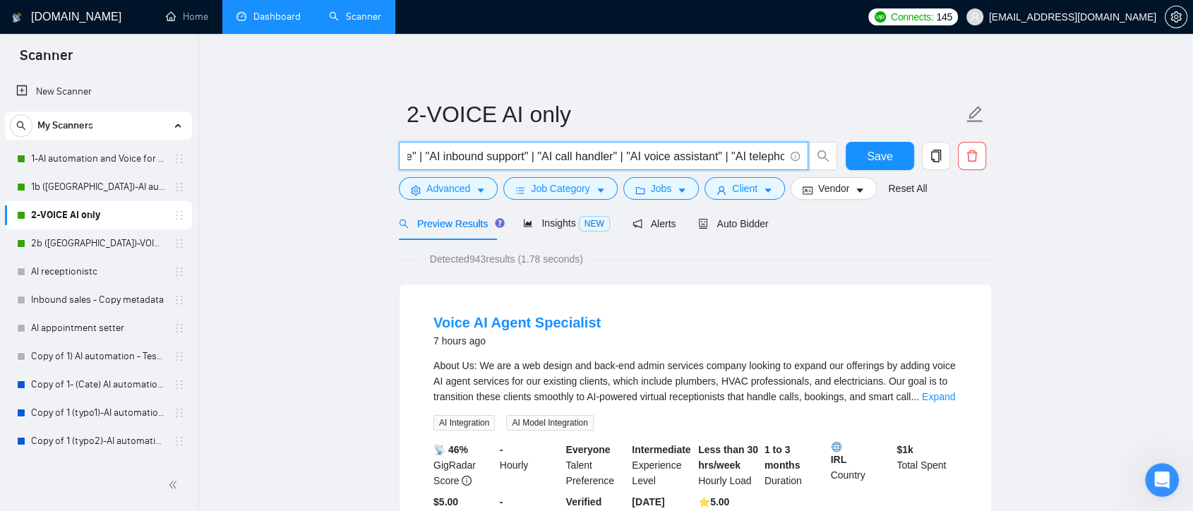
scroll to position [0, 1604]
drag, startPoint x: 443, startPoint y: 155, endPoint x: 771, endPoint y: 168, distance: 327.9
click at [771, 168] on span ""AI receptionist" | "virtual receptionist" | "AI voice agent" | "AI call servic…" at bounding box center [604, 156] width 410 height 28
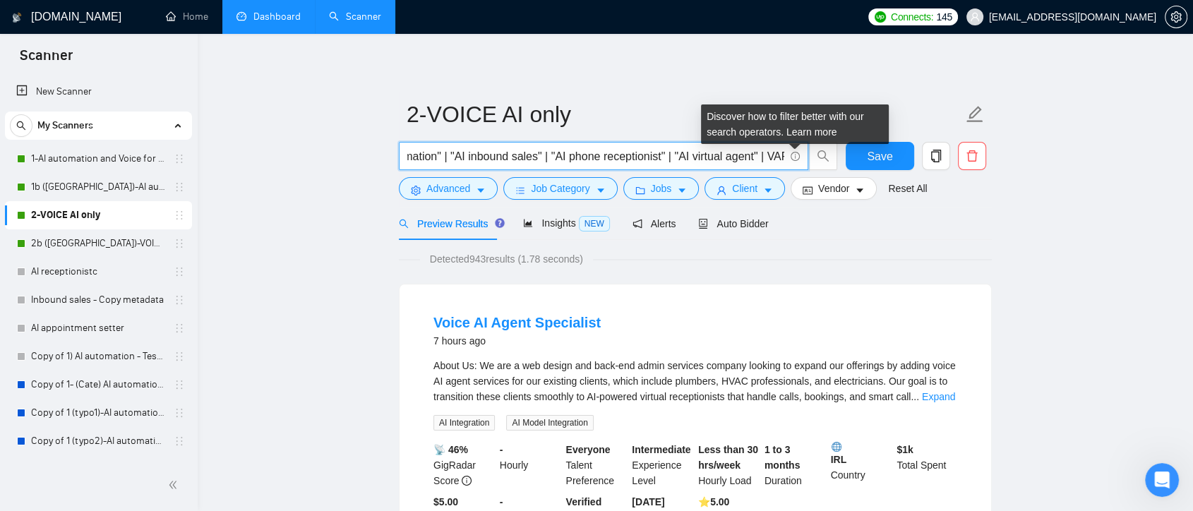
scroll to position [0, 3267]
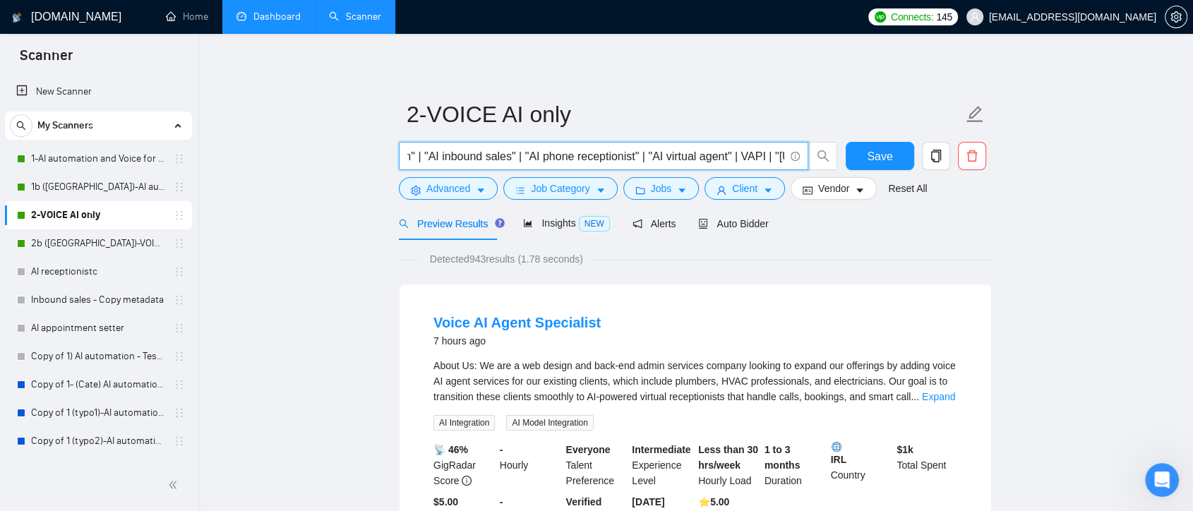
drag, startPoint x: 616, startPoint y: 153, endPoint x: 751, endPoint y: 155, distance: 135.6
click at [751, 155] on input ""AI receptionist" | "virtual receptionist" | "AI voice agent" | "AI call servic…" at bounding box center [595, 157] width 377 height 18
click at [548, 156] on input ""AI receptionist" | "virtual receptionist" | "AI voice agent" | "AI call servic…" at bounding box center [595, 157] width 377 height 18
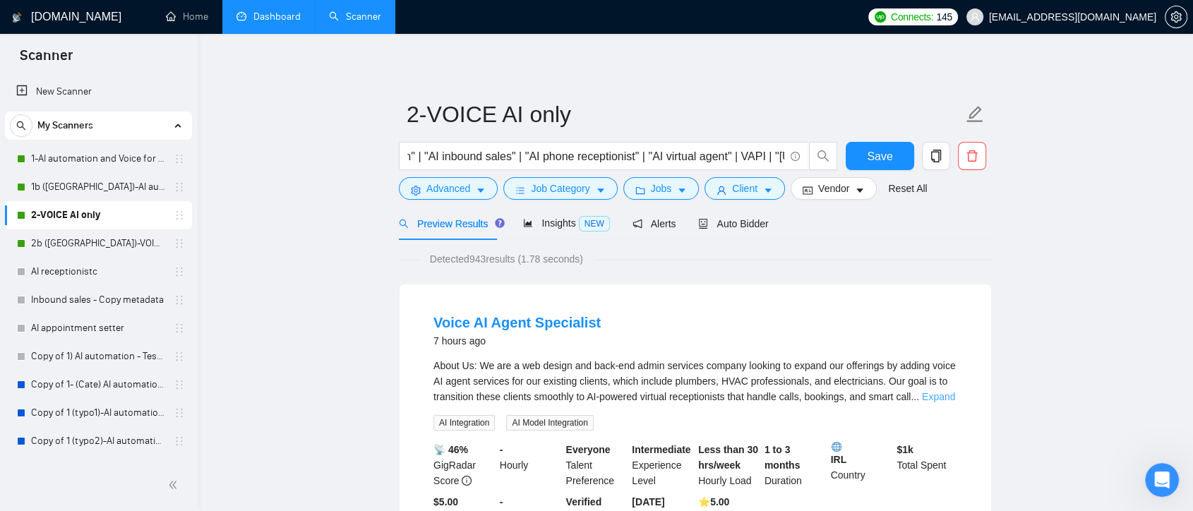
click at [931, 398] on link "Expand" at bounding box center [938, 396] width 33 height 11
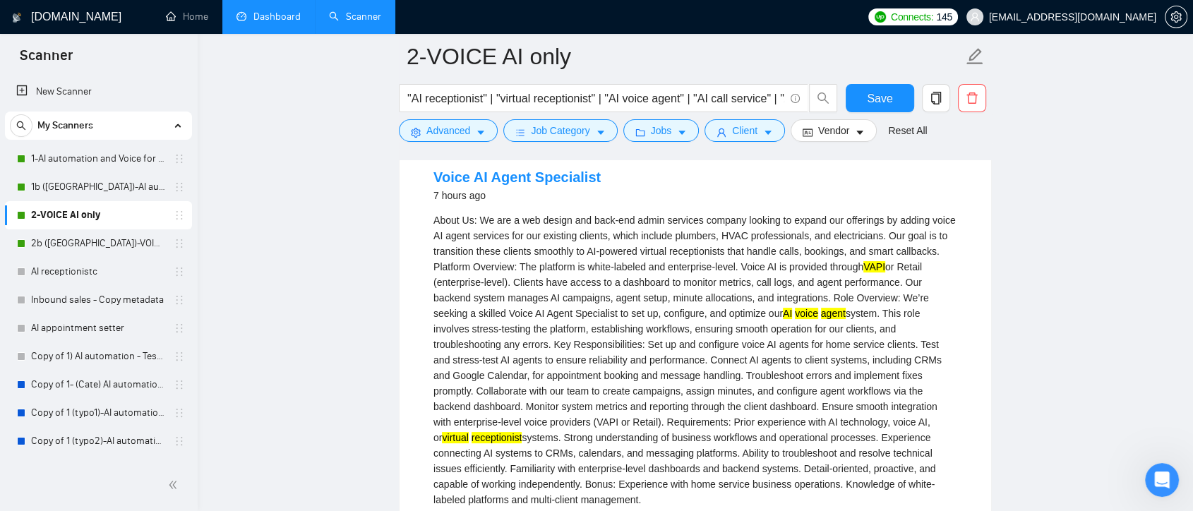
scroll to position [235, 0]
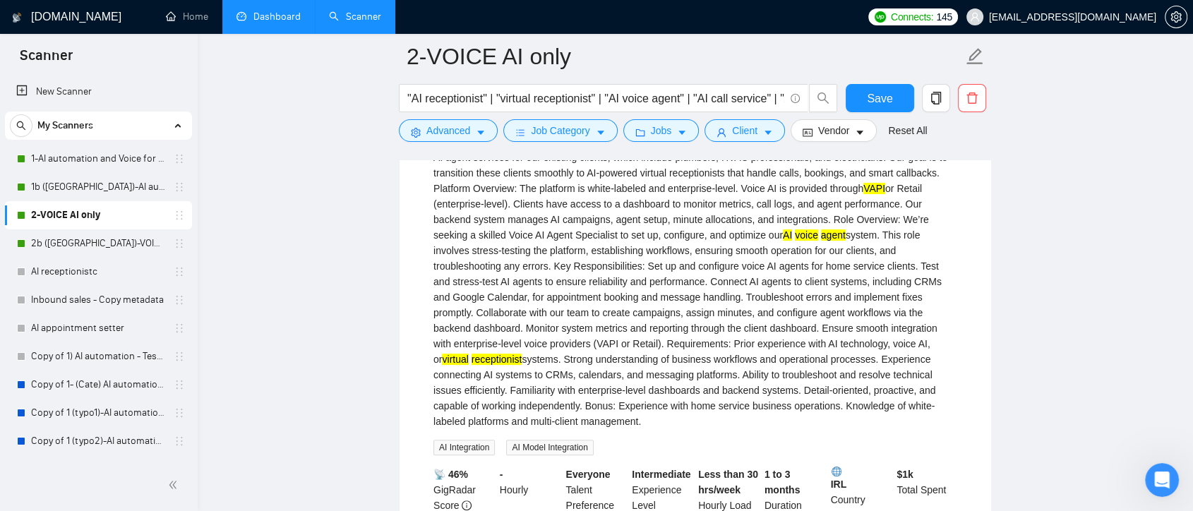
drag, startPoint x: 710, startPoint y: 235, endPoint x: 773, endPoint y: 230, distance: 63.7
click at [773, 230] on div "About Us: We are a web design and back-end admin services company looking to ex…" at bounding box center [696, 281] width 524 height 295
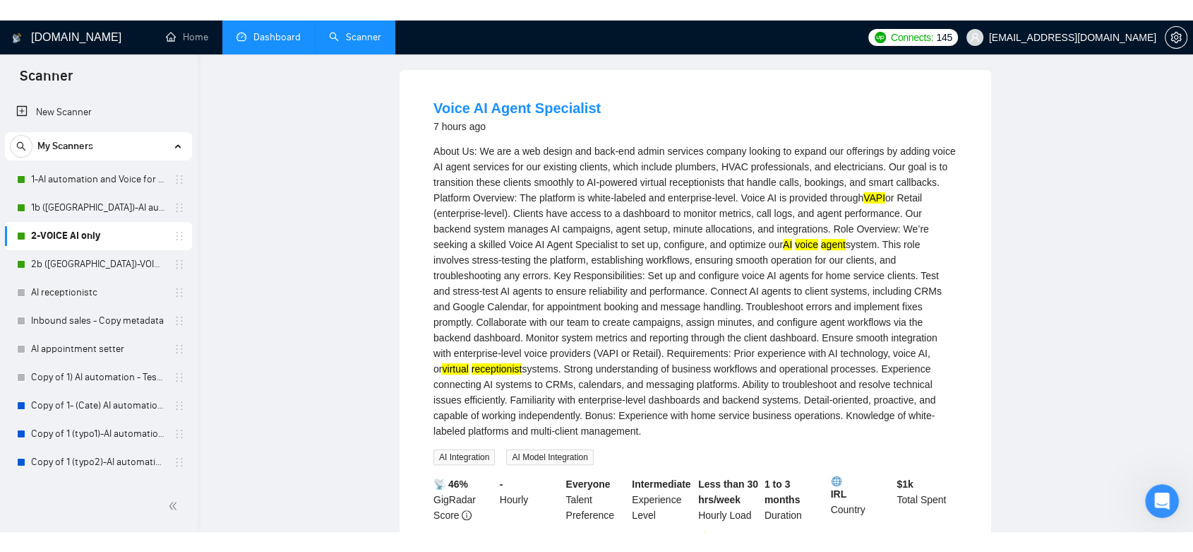
scroll to position [0, 0]
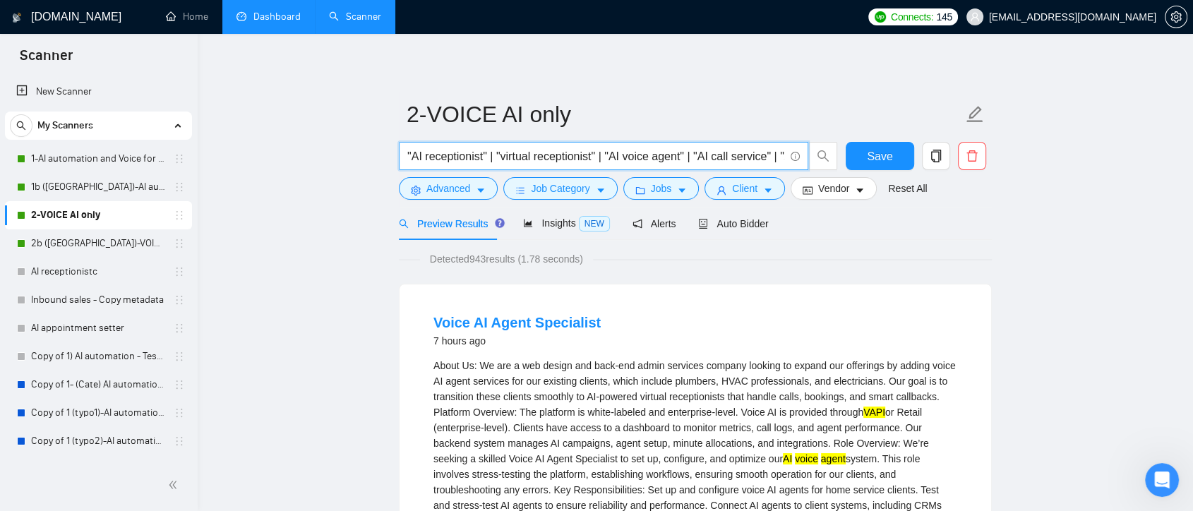
drag, startPoint x: 424, startPoint y: 157, endPoint x: 391, endPoint y: 155, distance: 32.5
click at [549, 219] on span "Insights NEW" at bounding box center [566, 222] width 86 height 11
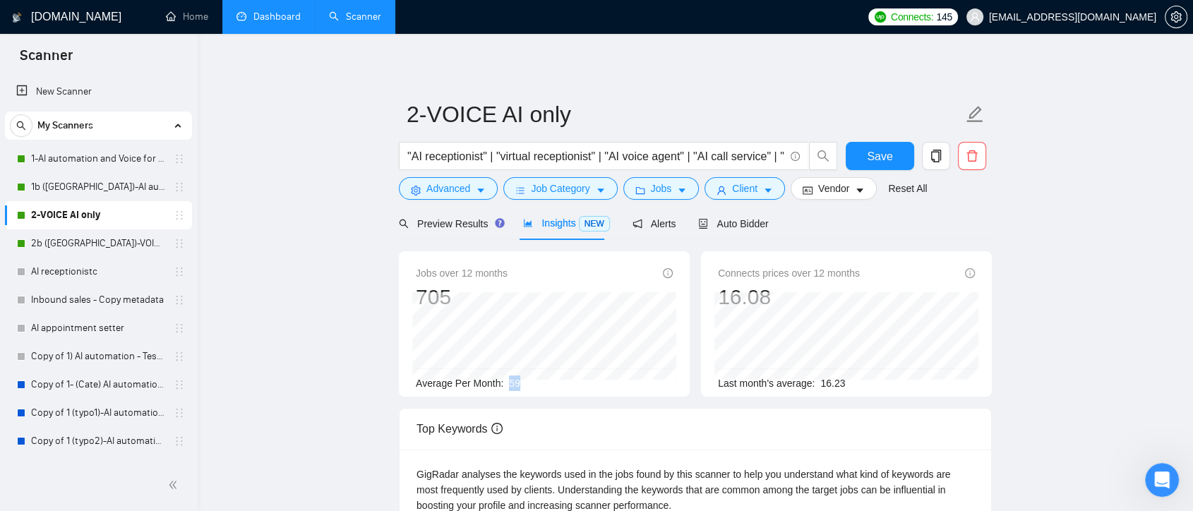
drag, startPoint x: 524, startPoint y: 383, endPoint x: 505, endPoint y: 383, distance: 19.1
click at [505, 383] on div "Average Per Month: 59" at bounding box center [544, 384] width 257 height 16
